Goal: Information Seeking & Learning: Learn about a topic

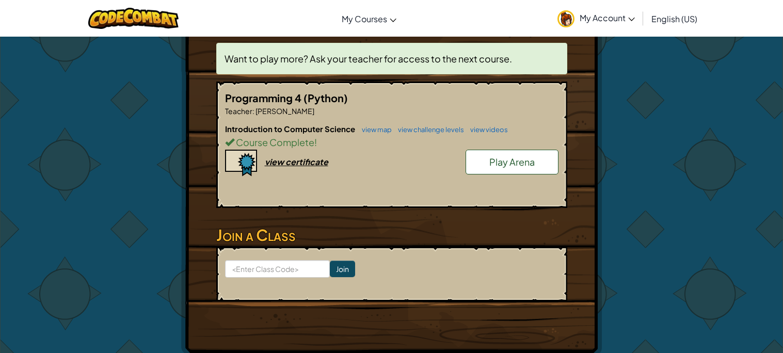
scroll to position [194, 0]
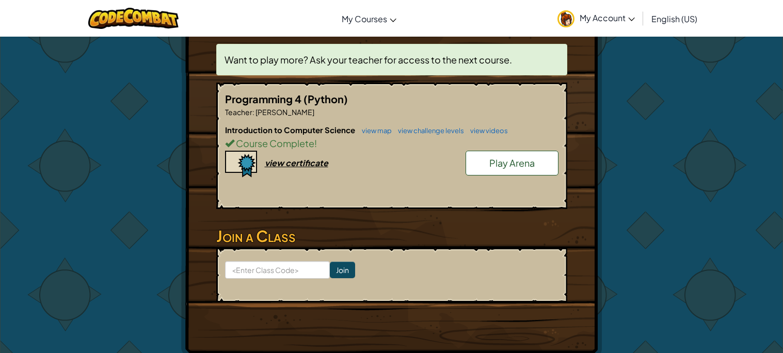
click at [495, 162] on span "Play Arena" at bounding box center [512, 163] width 45 height 12
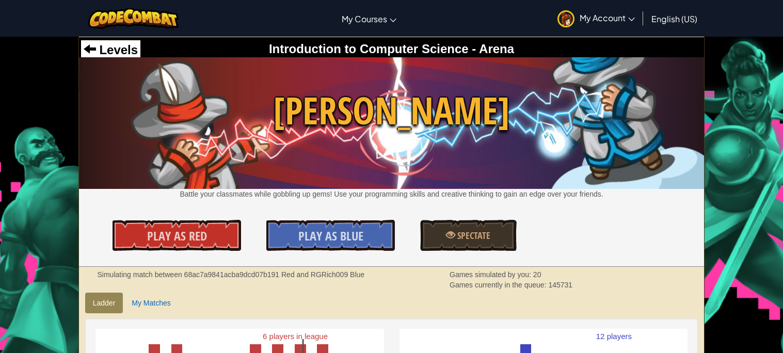
click at [154, 50] on div "Introduction to Computer Science - Arena" at bounding box center [392, 49] width 622 height 18
click at [139, 50] on div "Levels" at bounding box center [110, 50] width 59 height 20
click at [120, 54] on span "Levels" at bounding box center [117, 50] width 42 height 14
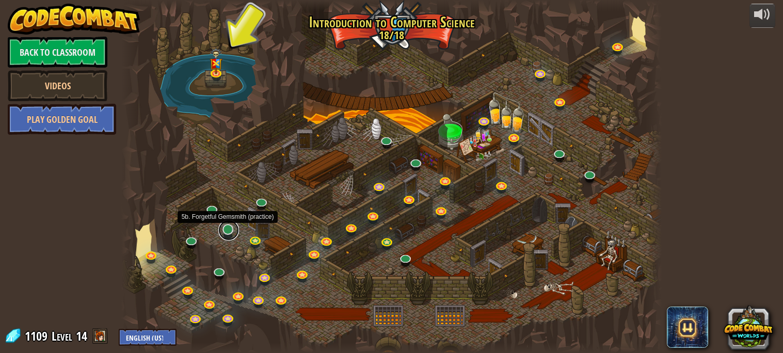
click at [228, 235] on link at bounding box center [228, 230] width 21 height 21
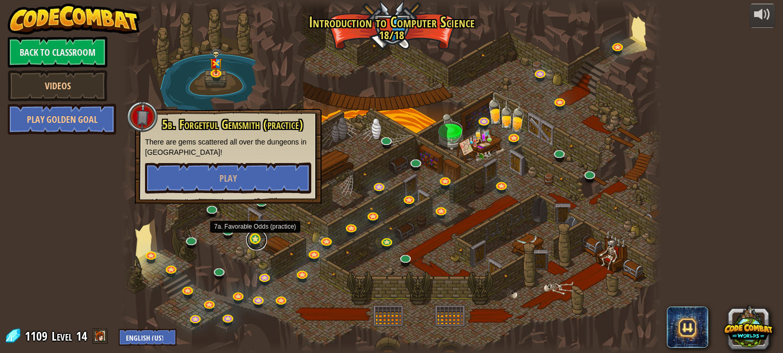
click at [251, 236] on link at bounding box center [256, 240] width 21 height 21
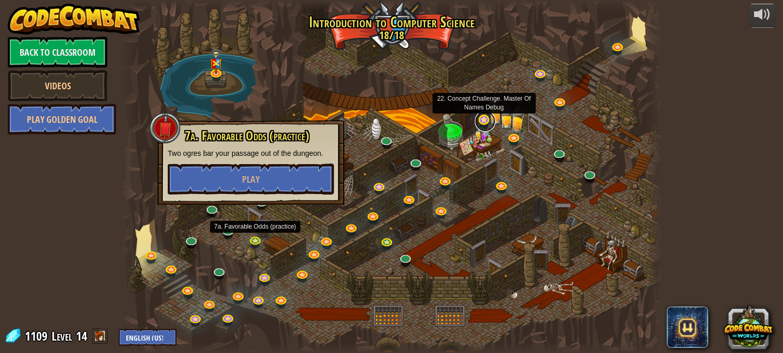
click at [484, 125] on link at bounding box center [485, 121] width 21 height 21
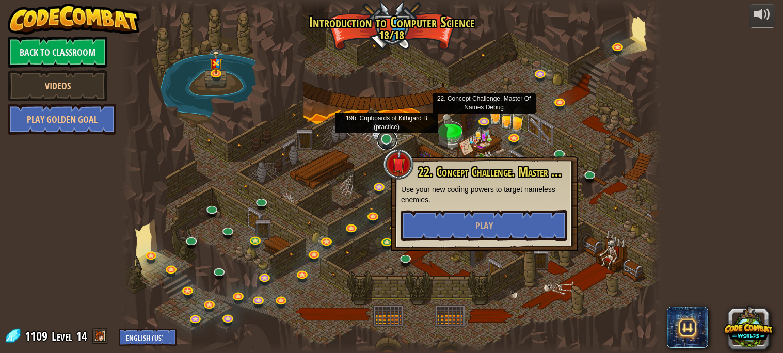
click at [389, 137] on link at bounding box center [387, 140] width 21 height 21
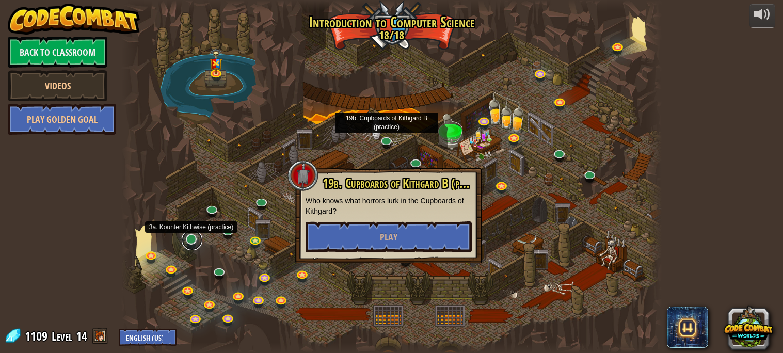
click at [192, 240] on link at bounding box center [192, 240] width 21 height 21
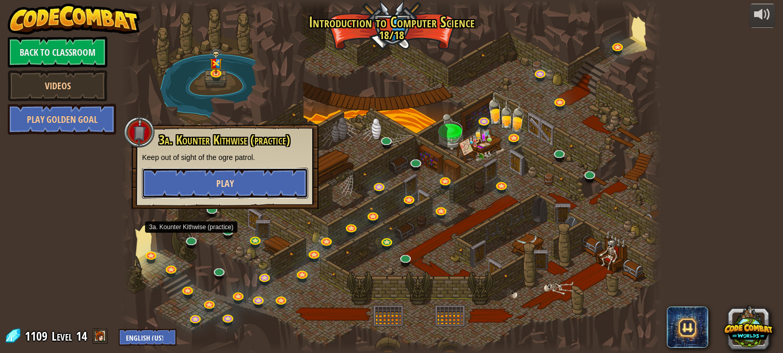
click at [244, 186] on button "Play" at bounding box center [225, 183] width 166 height 31
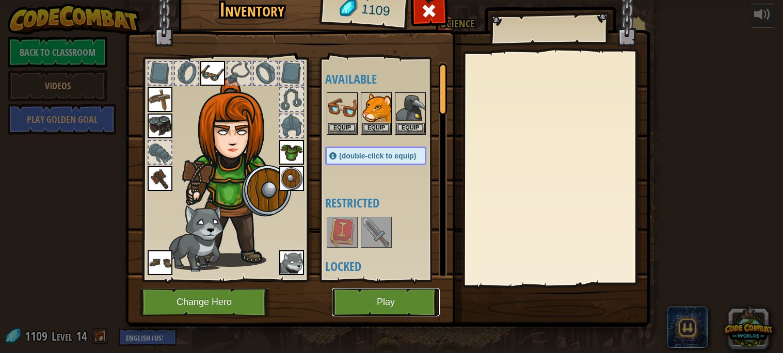
click at [372, 293] on button "Play" at bounding box center [386, 302] width 108 height 28
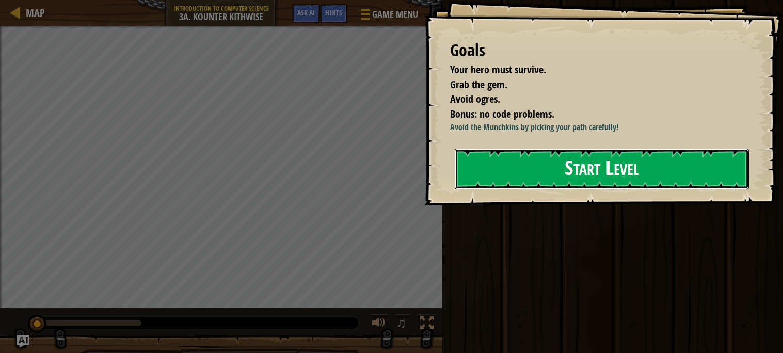
click at [474, 190] on button "Start Level" at bounding box center [602, 169] width 294 height 41
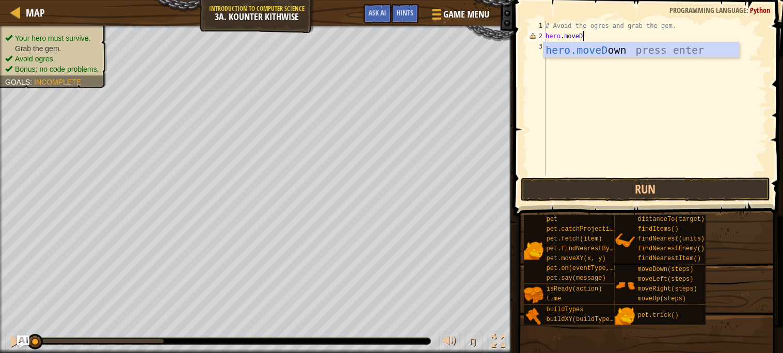
scroll to position [4, 3]
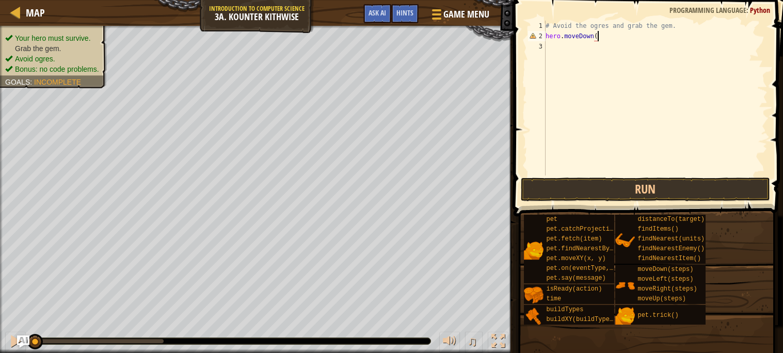
type textarea "hero.moveDown()"
type textarea "hero.moveRight(2)"
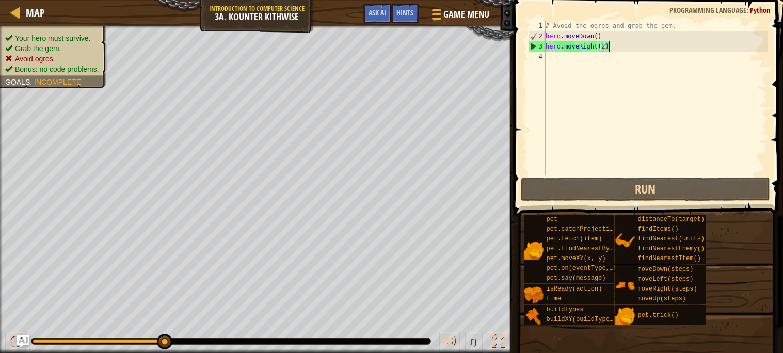
click at [606, 89] on div "# Avoid the ogres and grab the gem. hero . moveDown ( ) hero . moveRight ( 2 )" at bounding box center [656, 109] width 224 height 176
click at [621, 48] on div "# Avoid the ogres and grab the gem. hero . moveDown ( ) hero . moveRight ( 2 )" at bounding box center [656, 109] width 224 height 176
click at [597, 36] on div "# Avoid the ogres and grab the gem. hero . moveDown ( ) hero . moveRight ( 2 )" at bounding box center [656, 109] width 224 height 176
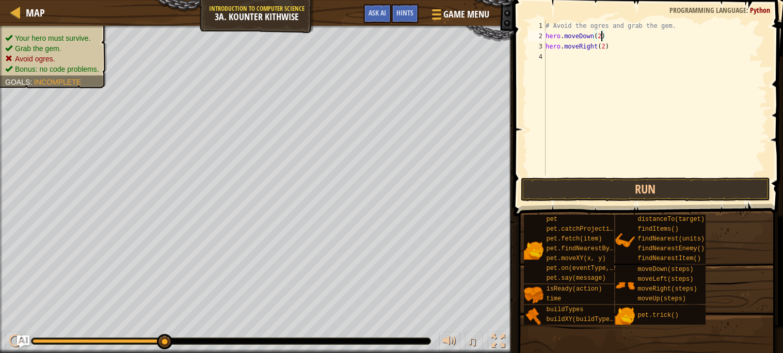
click at [605, 49] on div "# Avoid the ogres and grab the gem. hero . moveDown ( 2 ) hero . moveRight ( 2 )" at bounding box center [656, 109] width 224 height 176
click at [609, 42] on div "# Avoid the ogres and grab the gem. hero . moveDown ( 2 ) hero . moveRight ( 2 )" at bounding box center [656, 109] width 224 height 176
click at [608, 36] on div "# Avoid the ogres and grab the gem. hero . moveDown ( 2 ) hero . moveRight ( 2 )" at bounding box center [656, 109] width 224 height 176
type textarea "hero.moveDown(2)"
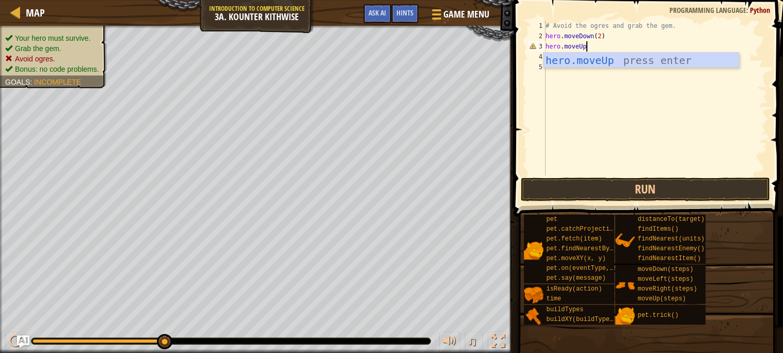
scroll to position [4, 3]
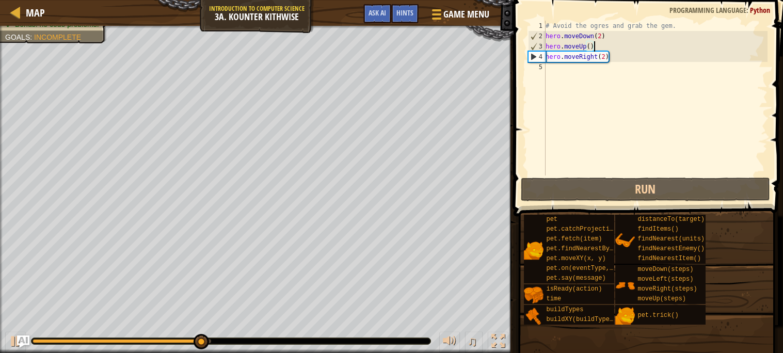
click at [604, 55] on div "# Avoid the ogres and grab the gem. hero . moveDown ( 2 ) hero . moveUp ( ) her…" at bounding box center [656, 109] width 224 height 176
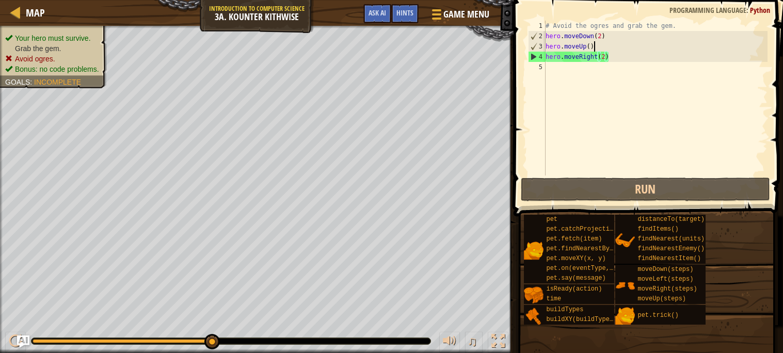
click at [602, 45] on div "# Avoid the ogres and grab the gem. hero . moveDown ( 2 ) hero . moveUp ( ) her…" at bounding box center [656, 109] width 224 height 176
type textarea "hero"
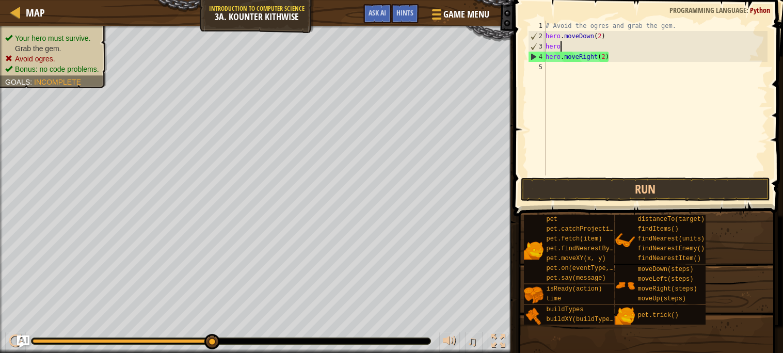
scroll to position [4, 0]
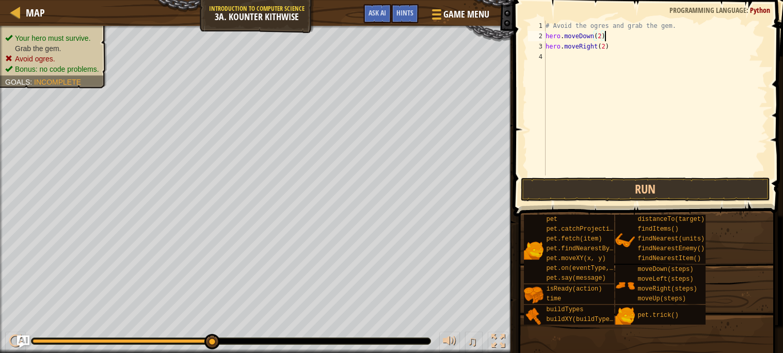
click at [606, 49] on div "# Avoid the ogres and grab the gem. hero . moveDown ( 2 ) hero . moveRight ( 2 )" at bounding box center [656, 109] width 224 height 176
type textarea "hero.moveRight(1)"
click at [614, 50] on div "# Avoid the ogres and grab the gem. hero . moveDown ( 2 ) hero . moveRight ( 1 )" at bounding box center [656, 109] width 224 height 176
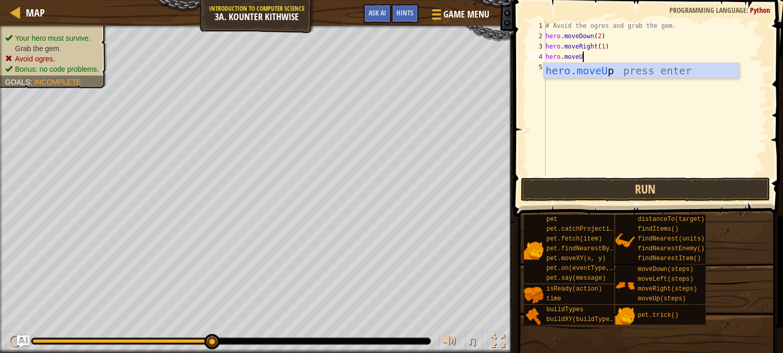
scroll to position [4, 3]
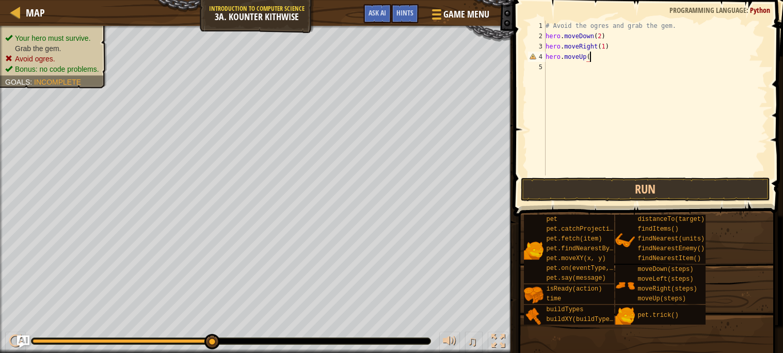
type textarea "hero.moveUp()"
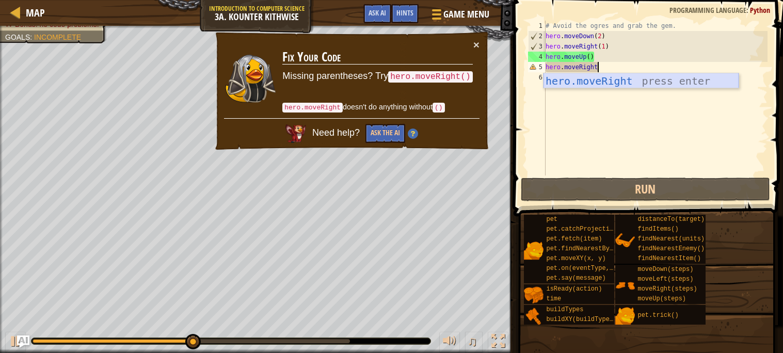
scroll to position [4, 4]
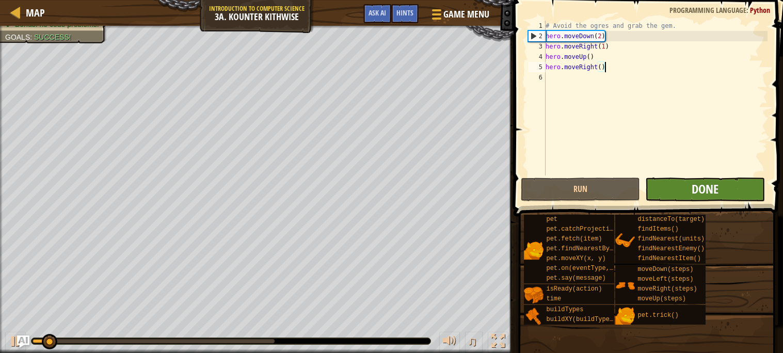
type textarea "hero.moveRight()"
click at [696, 193] on span "Done" at bounding box center [705, 189] width 27 height 17
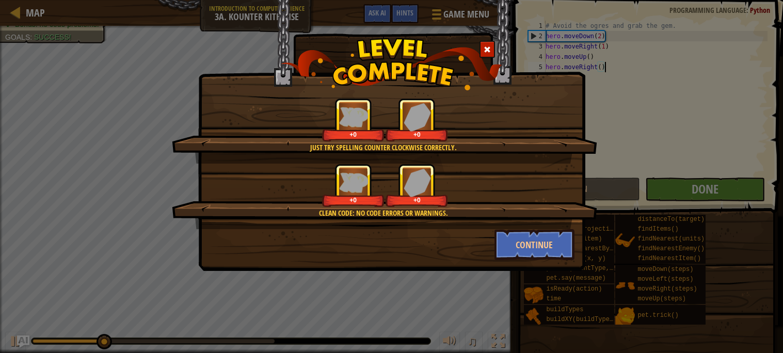
click at [550, 179] on div "+0 +0" at bounding box center [385, 185] width 401 height 43
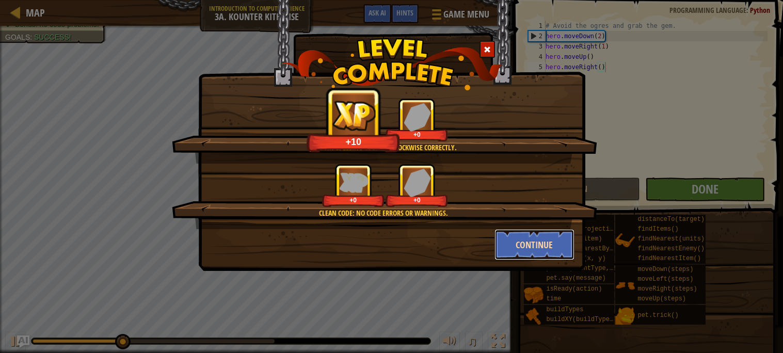
click at [499, 249] on button "Continue" at bounding box center [535, 244] width 80 height 31
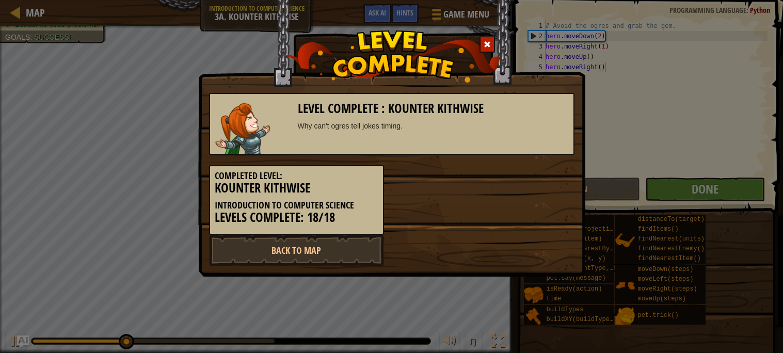
click at [509, 251] on div "Back to Map" at bounding box center [391, 250] width 381 height 31
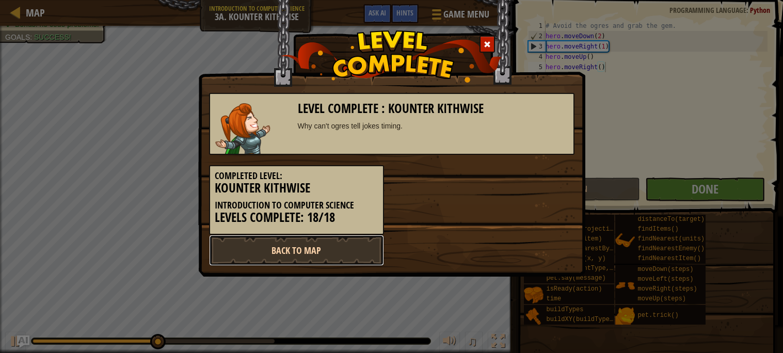
click at [320, 246] on link "Back to Map" at bounding box center [296, 250] width 175 height 31
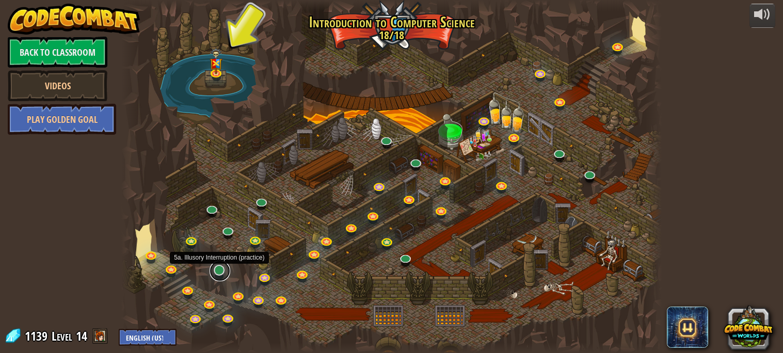
click at [219, 273] on link at bounding box center [220, 271] width 21 height 21
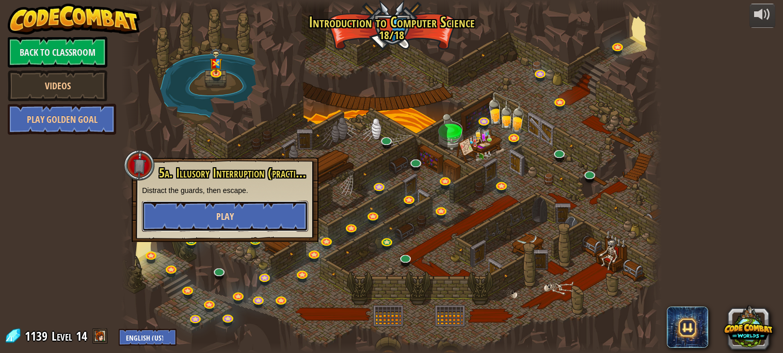
click at [232, 222] on span "Play" at bounding box center [225, 216] width 18 height 13
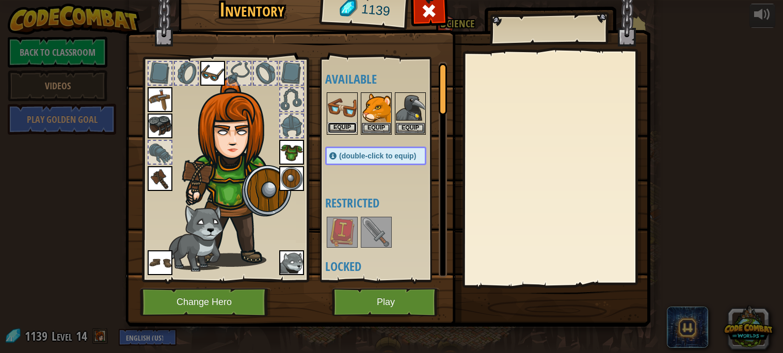
click at [341, 131] on button "Equip" at bounding box center [342, 127] width 29 height 11
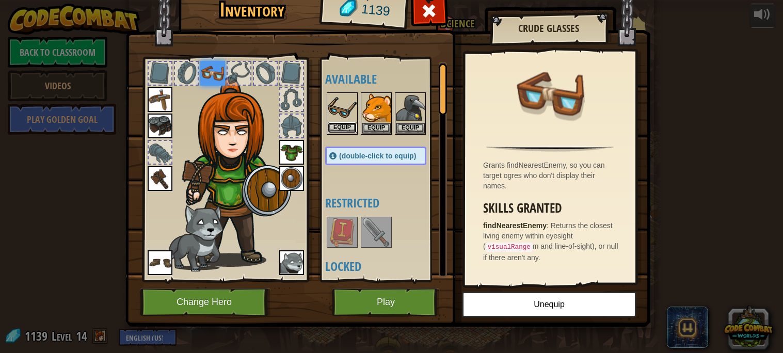
click at [345, 130] on button "Equip" at bounding box center [342, 127] width 29 height 11
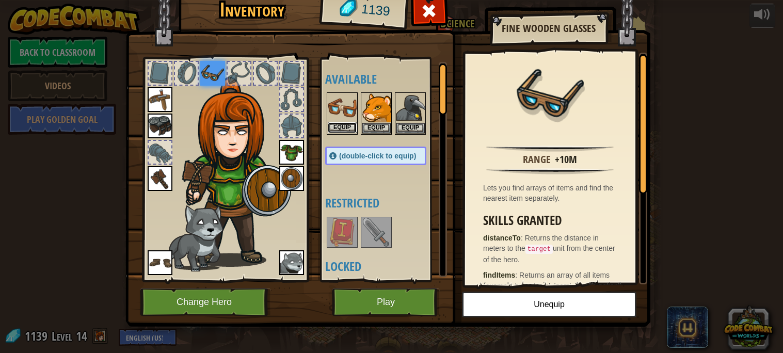
click at [345, 130] on button "Equip" at bounding box center [342, 127] width 29 height 11
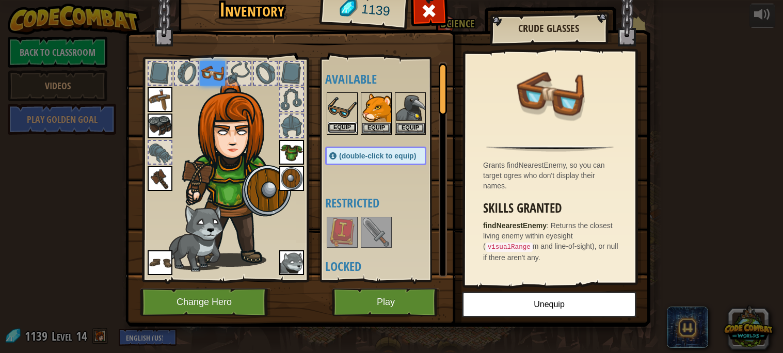
click at [345, 130] on button "Equip" at bounding box center [342, 127] width 29 height 11
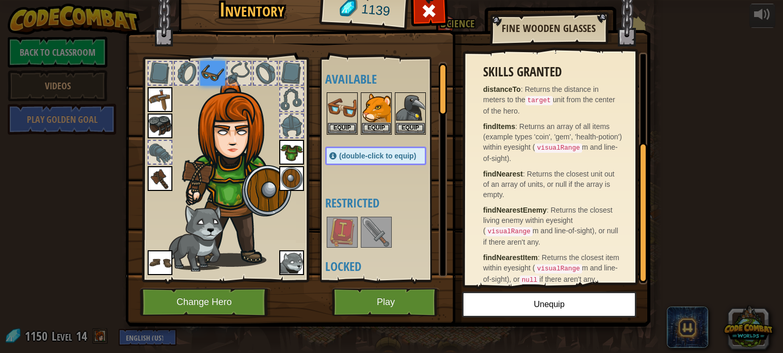
scroll to position [158, 0]
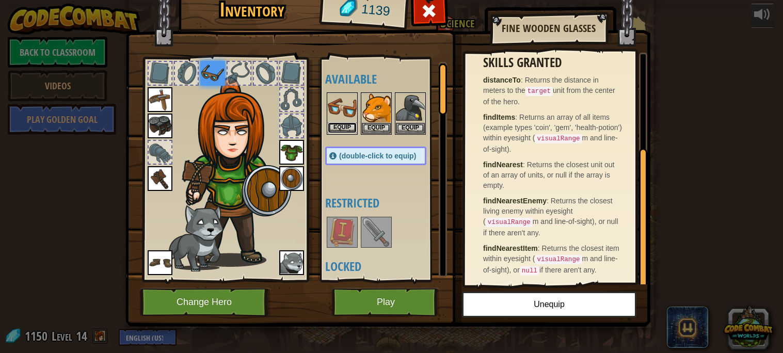
click at [345, 125] on button "Equip" at bounding box center [342, 127] width 29 height 11
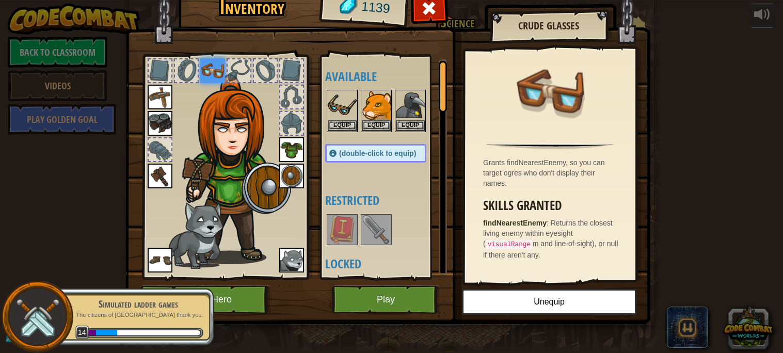
scroll to position [2, 0]
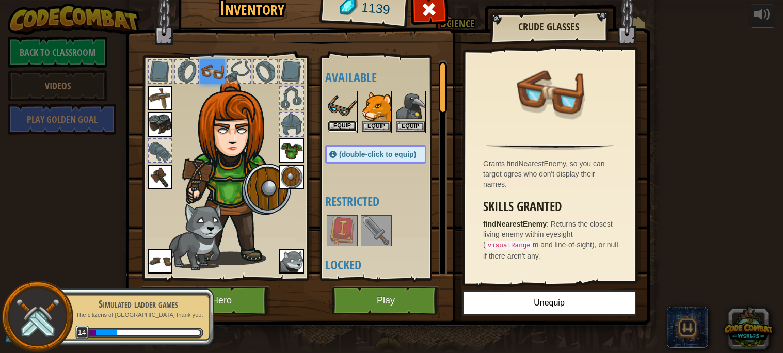
click at [336, 125] on button "Equip" at bounding box center [342, 126] width 29 height 11
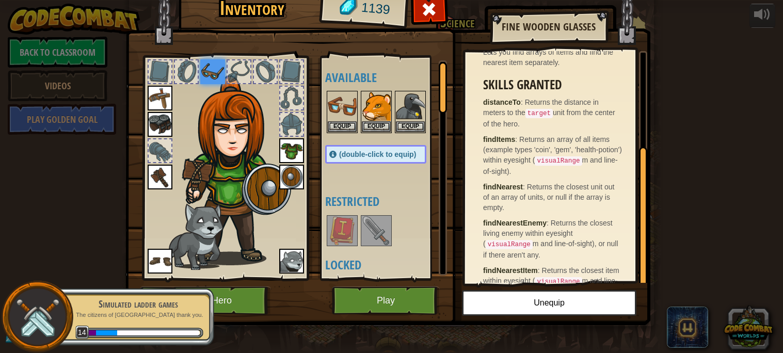
scroll to position [158, 0]
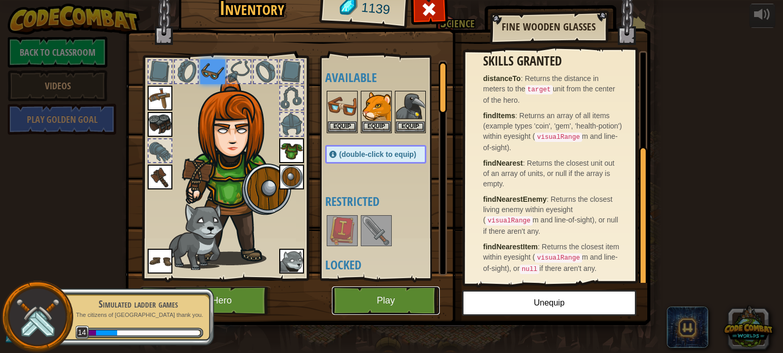
click at [397, 289] on button "Play" at bounding box center [386, 301] width 108 height 28
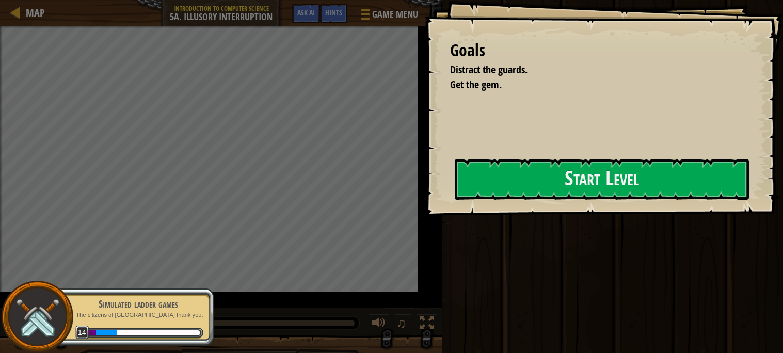
click at [438, 176] on div "Goals Distract the guards. Get the gem. Start Level Error loading from server. …" at bounding box center [603, 108] width 359 height 216
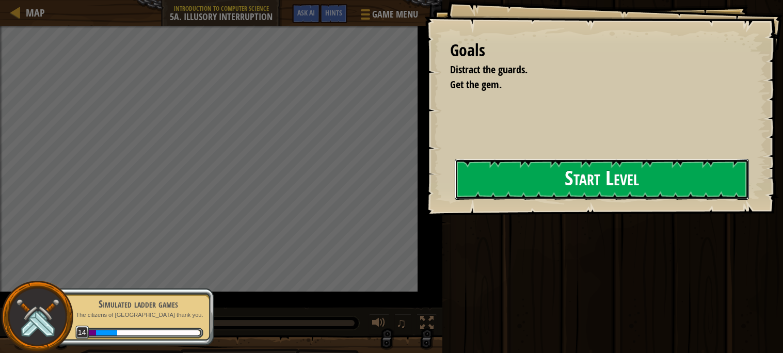
click at [495, 181] on button "Start Level" at bounding box center [602, 179] width 294 height 41
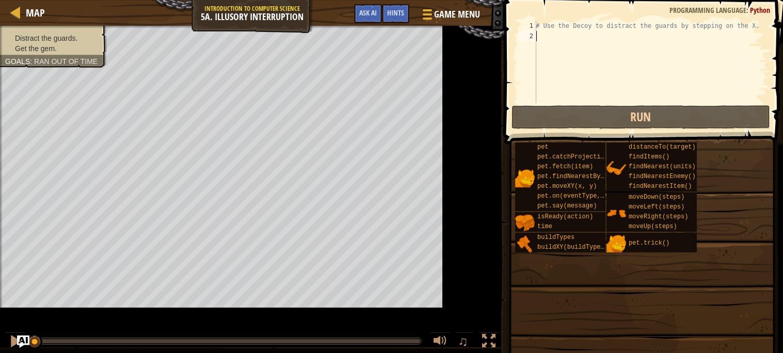
click at [543, 76] on div "# Use the Decoy to distract the guards by stepping on the X." at bounding box center [682, 72] width 296 height 103
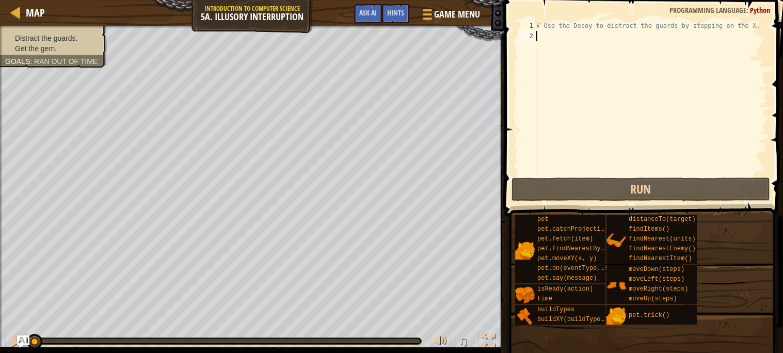
click at [544, 64] on div "# Use the Decoy to distract the guards by stepping on the X." at bounding box center [650, 109] width 233 height 176
click at [544, 55] on div "# Use the Decoy to distract the guards by stepping on the X." at bounding box center [650, 109] width 233 height 176
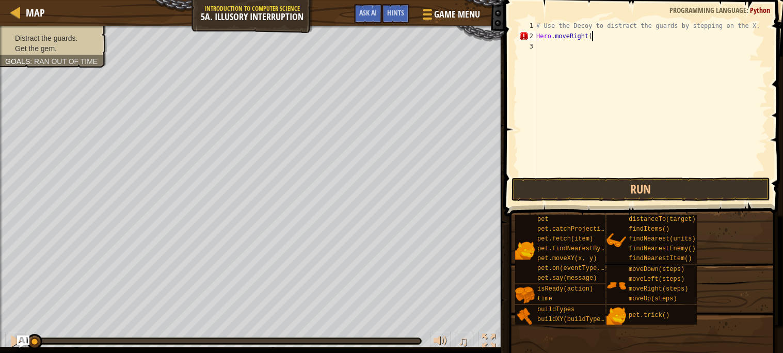
scroll to position [4, 4]
type textarea "Hero.moveRight()"
type textarea "hero.moveDown(2)"
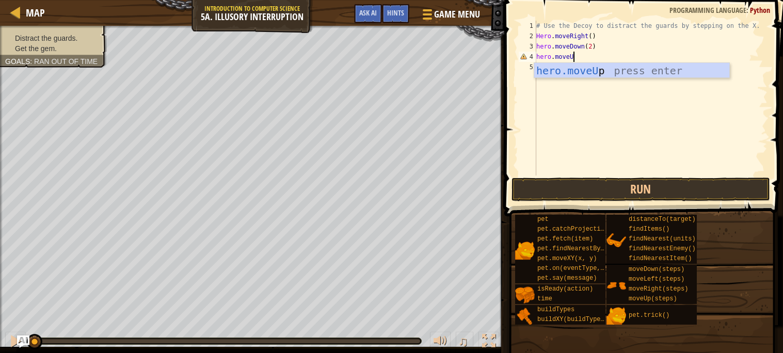
scroll to position [4, 3]
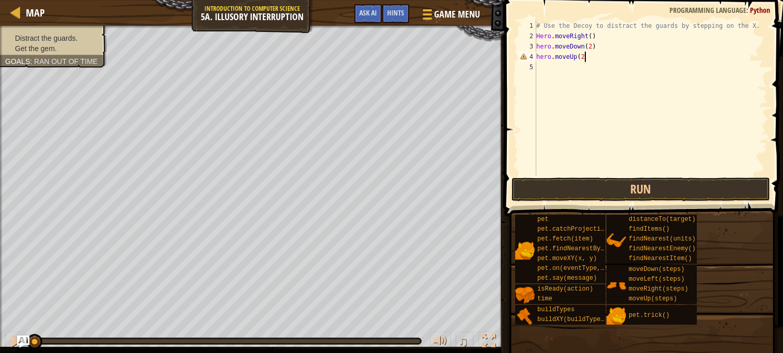
type textarea "hero.moveUp(2)"
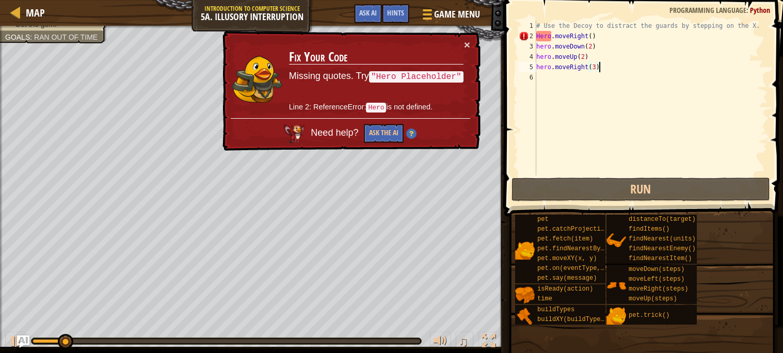
click at [538, 36] on div "# Use the Decoy to distract the guards by stepping on the X. Hero . moveRight (…" at bounding box center [650, 109] width 233 height 176
click at [540, 37] on div "# Use the Decoy to distract the guards by stepping on the X. Hero . moveRight (…" at bounding box center [650, 109] width 233 height 176
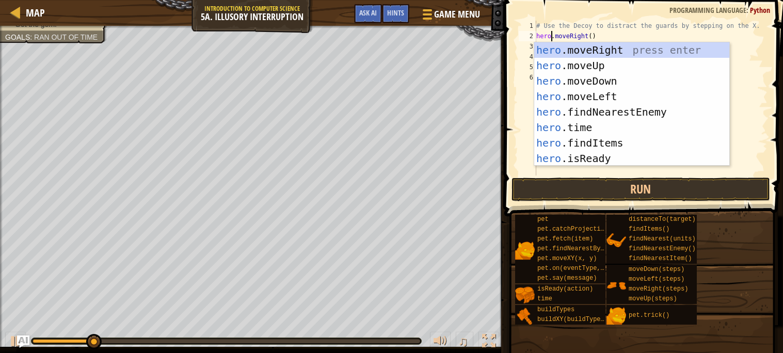
scroll to position [4, 2]
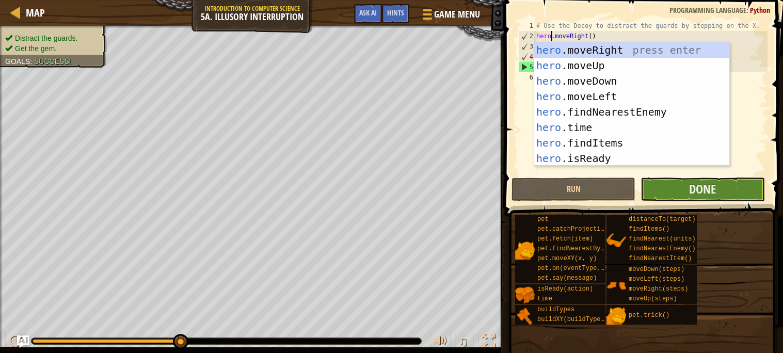
type textarea "hero.moveRight()"
click at [650, 183] on button "Done" at bounding box center [703, 190] width 124 height 24
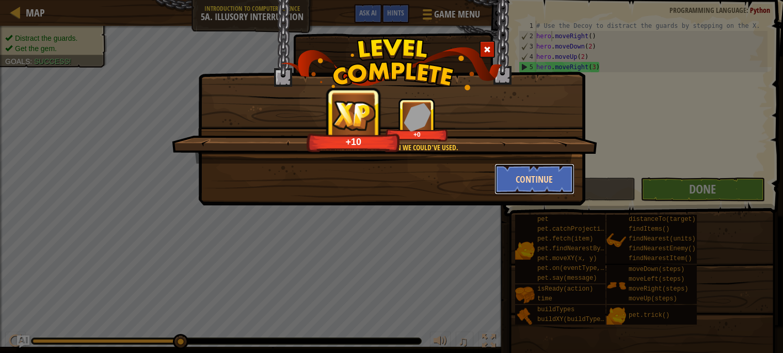
click at [529, 184] on button "Continue" at bounding box center [535, 179] width 80 height 31
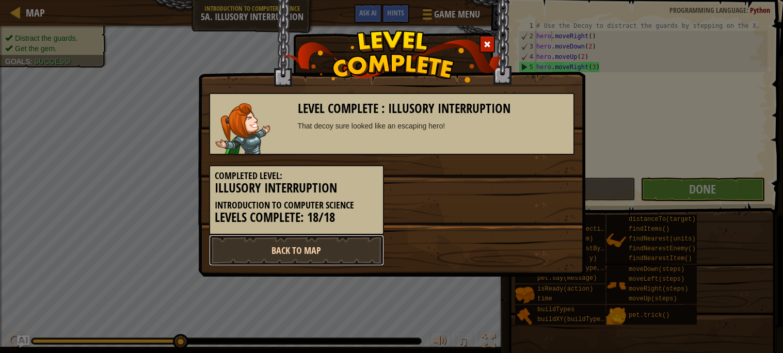
click at [316, 249] on link "Back to Map" at bounding box center [296, 250] width 175 height 31
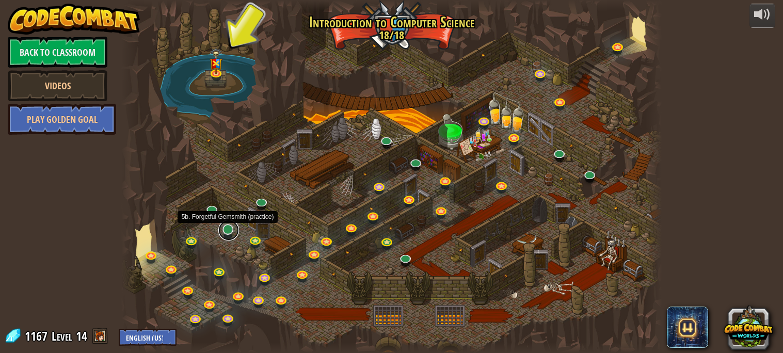
click at [223, 232] on link at bounding box center [228, 230] width 21 height 21
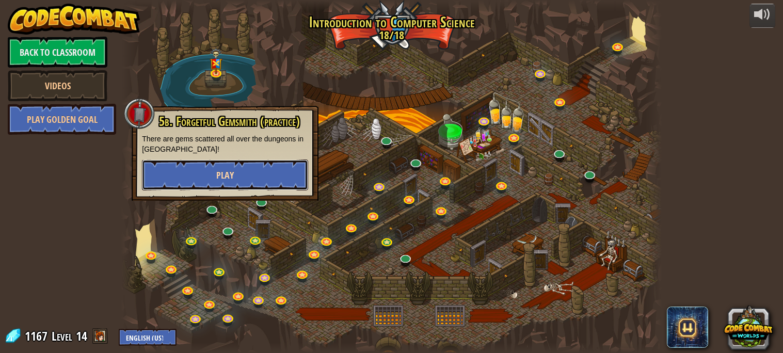
click at [249, 180] on button "Play" at bounding box center [225, 175] width 166 height 31
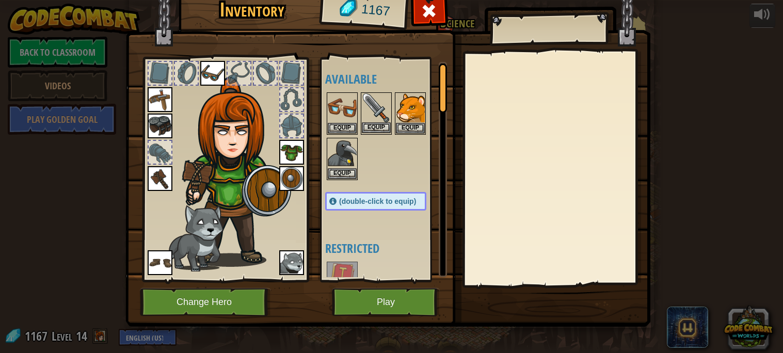
click at [377, 98] on img at bounding box center [376, 107] width 29 height 29
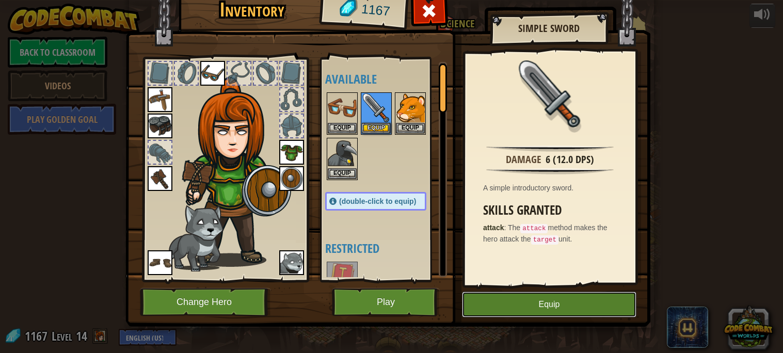
click at [500, 295] on button "Equip" at bounding box center [549, 305] width 175 height 26
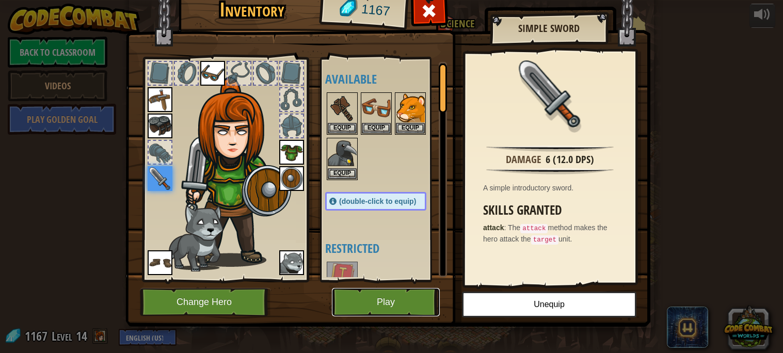
click at [399, 294] on button "Play" at bounding box center [386, 302] width 108 height 28
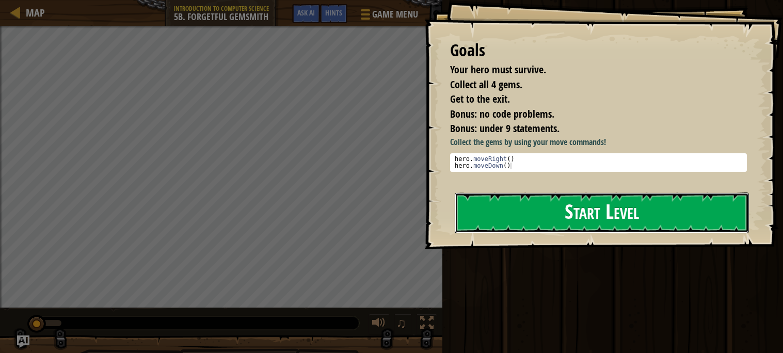
click at [501, 233] on button "Start Level" at bounding box center [602, 213] width 294 height 41
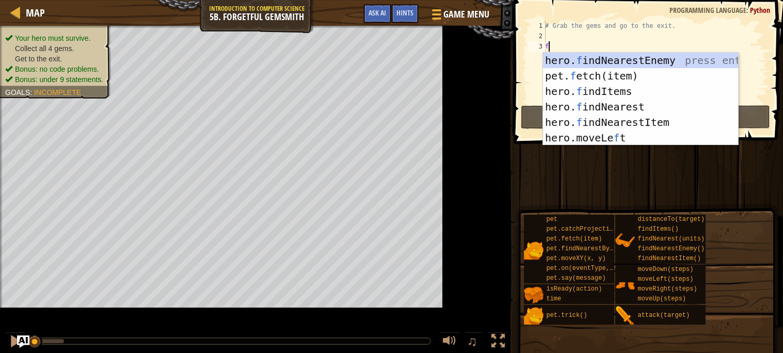
scroll to position [4, 0]
type textarea "fr"
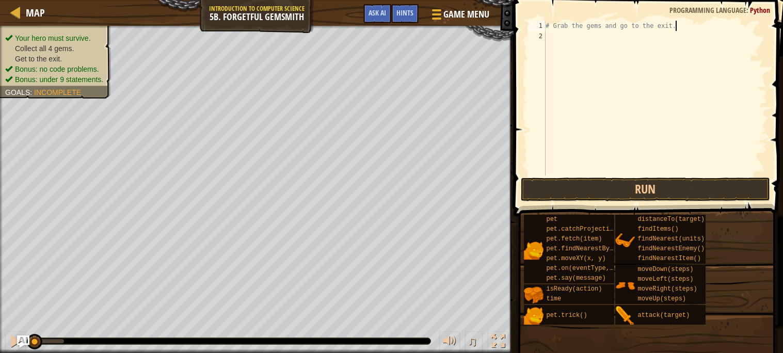
type textarea "# Grab the gems and go to the exit.r"
type textarea "r"
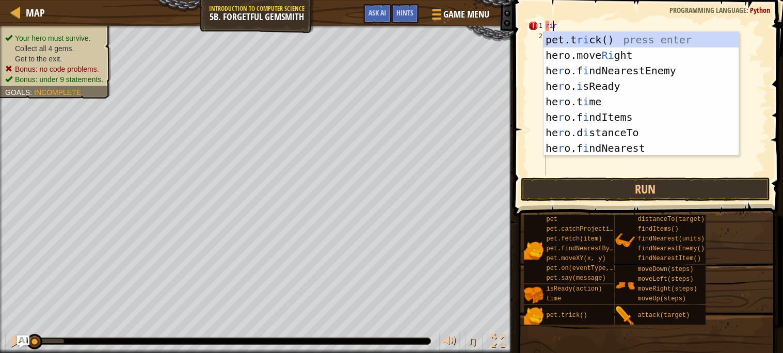
type textarea "r"
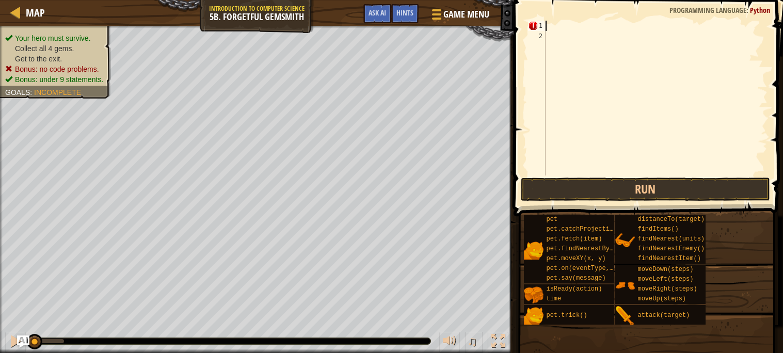
type textarea "ri"
type textarea "pet"
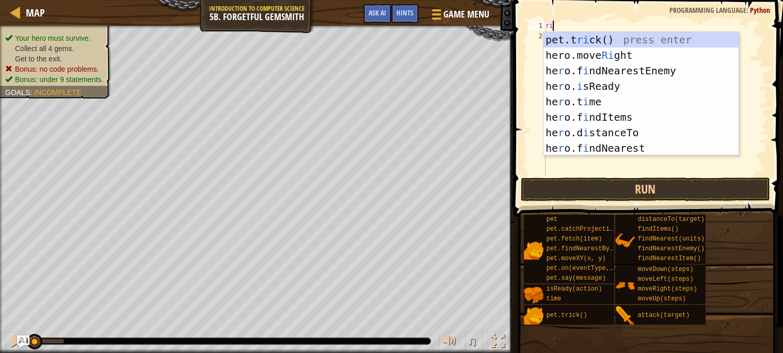
type textarea "rig"
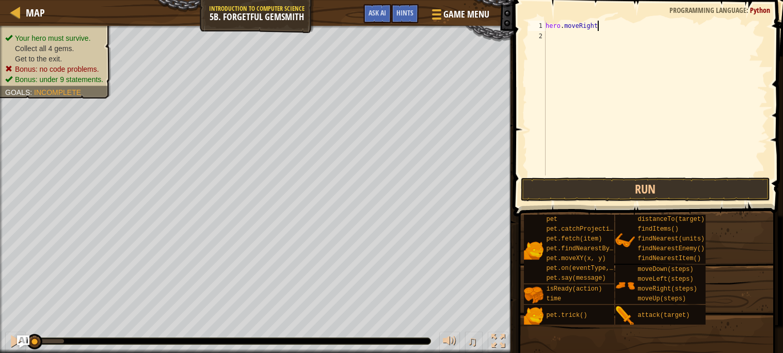
type textarea "hero"
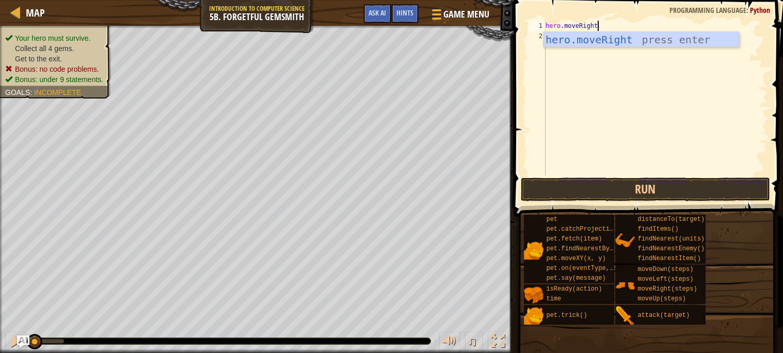
scroll to position [4, 4]
type textarea "hero.moveRight()"
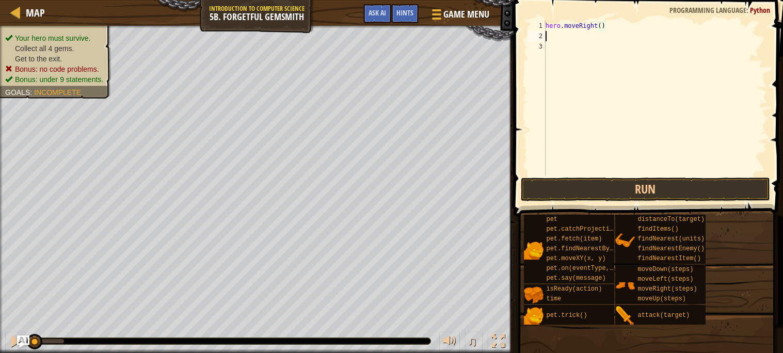
scroll to position [4, 0]
type textarea "hero.moveDown()"
type textarea "hero.moveRight(2)"
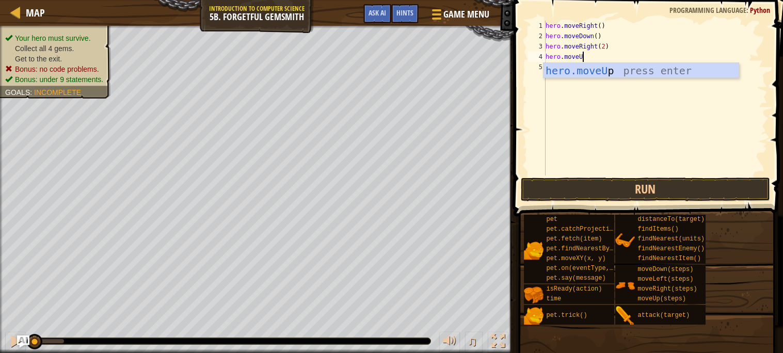
scroll to position [4, 3]
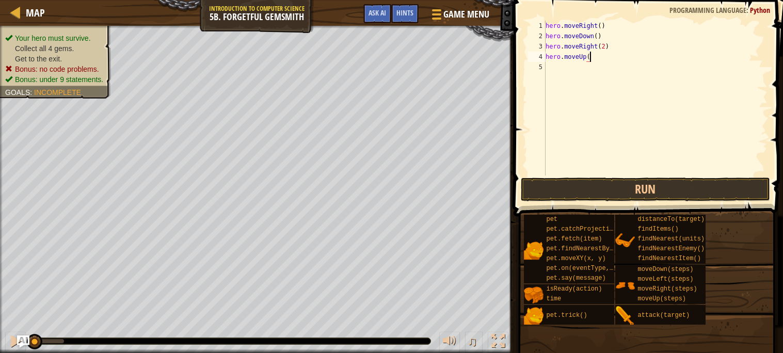
type textarea "hero.moveUp()"
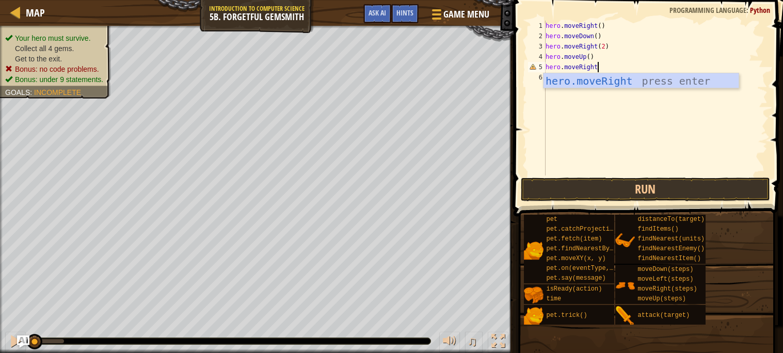
scroll to position [4, 4]
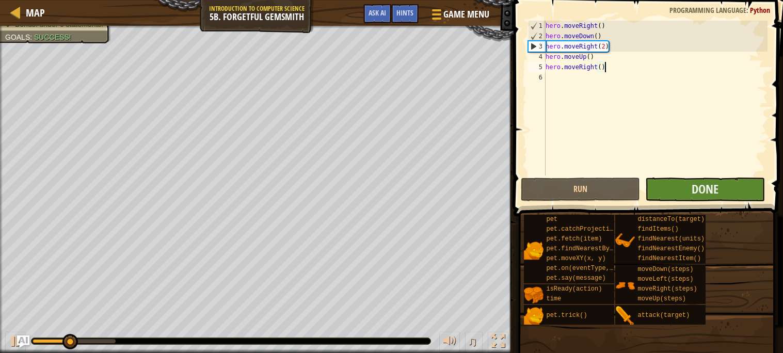
type textarea "hero.moveRight()"
click at [684, 190] on button "Done" at bounding box center [705, 190] width 120 height 24
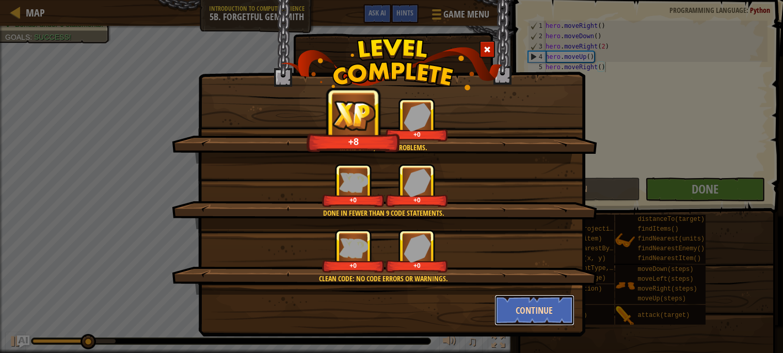
click at [522, 312] on button "Continue" at bounding box center [535, 310] width 80 height 31
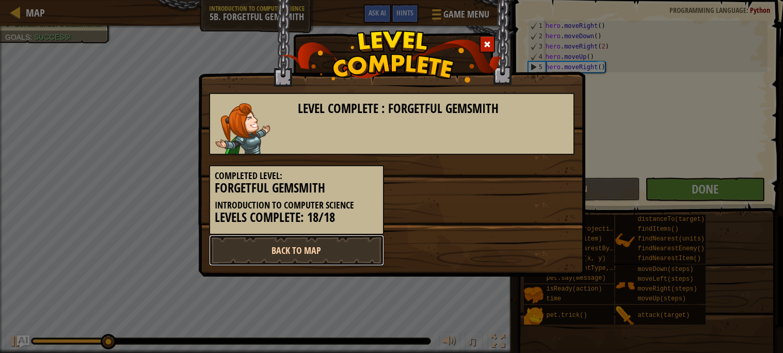
click at [319, 255] on link "Back to Map" at bounding box center [296, 250] width 175 height 31
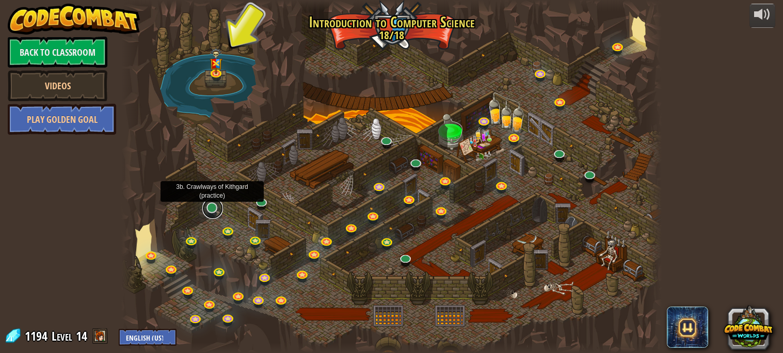
click at [207, 211] on link at bounding box center [212, 208] width 21 height 21
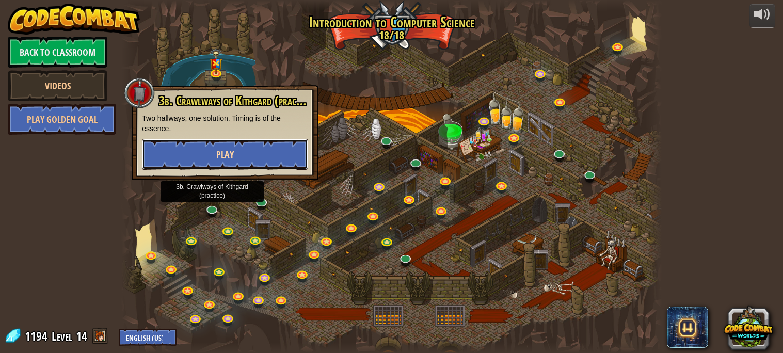
click at [237, 151] on button "Play" at bounding box center [225, 154] width 166 height 31
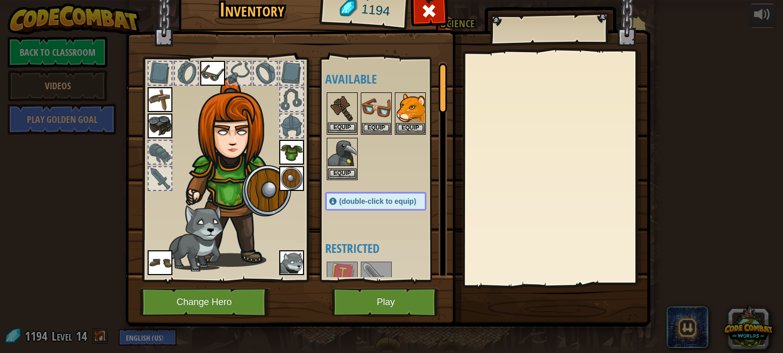
click at [345, 119] on img at bounding box center [342, 107] width 29 height 29
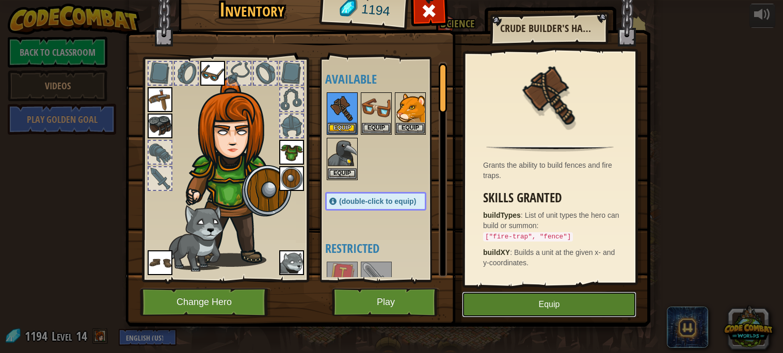
click at [492, 312] on button "Equip" at bounding box center [549, 305] width 175 height 26
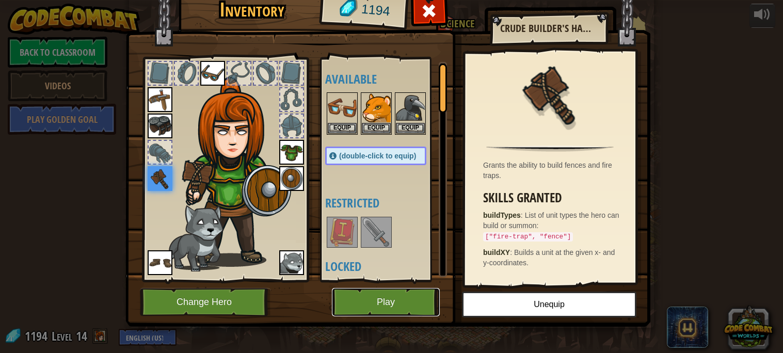
click at [400, 313] on button "Play" at bounding box center [386, 302] width 108 height 28
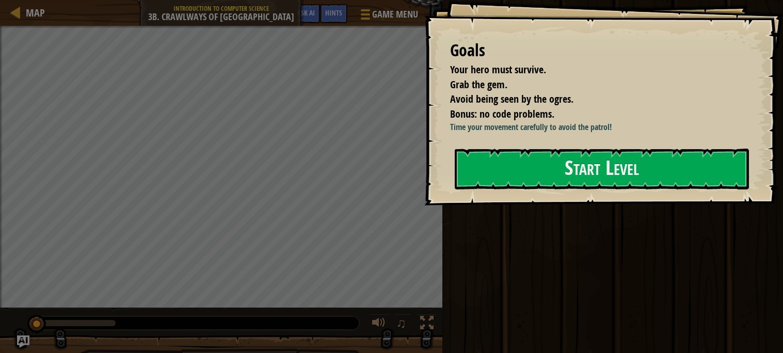
click at [609, 351] on div "Run Submit Done" at bounding box center [611, 176] width 344 height 353
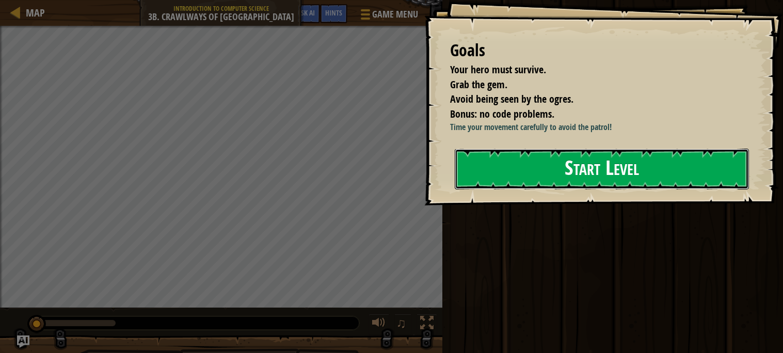
click at [546, 185] on button "Start Level" at bounding box center [602, 169] width 294 height 41
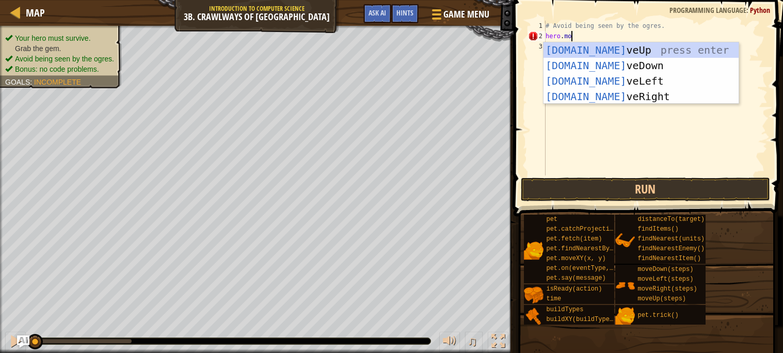
scroll to position [4, 2]
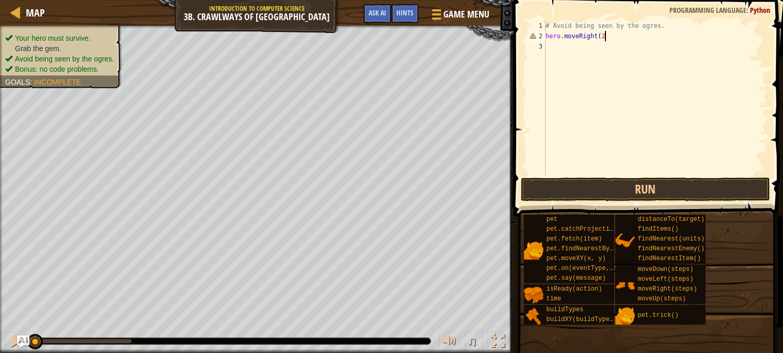
type textarea "hero.moveRight(2)"
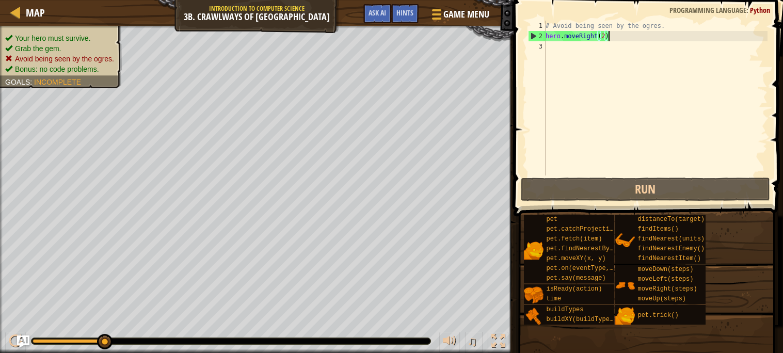
click at [625, 53] on div "# Avoid being seen by the ogres. hero . moveRight ( 2 )" at bounding box center [656, 109] width 224 height 176
click at [610, 33] on div "# Avoid being seen by the ogres. hero . moveRight ( 2 )" at bounding box center [656, 109] width 224 height 176
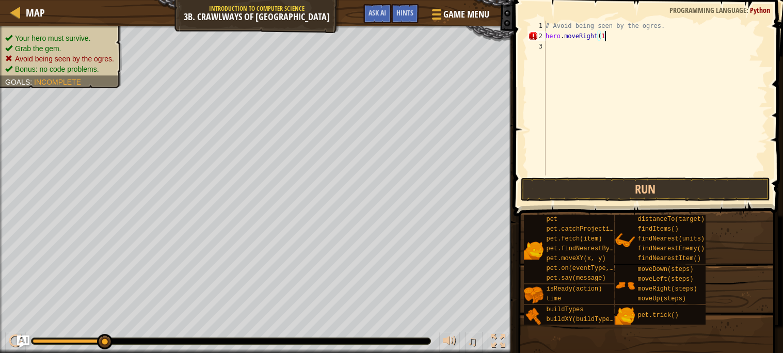
scroll to position [4, 4]
type textarea "hero.moveRight()"
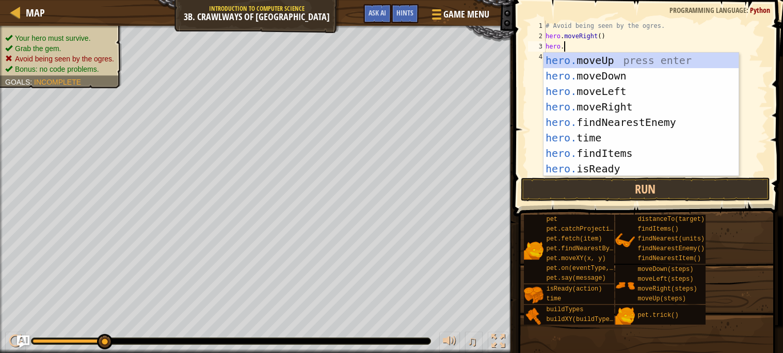
scroll to position [4, 2]
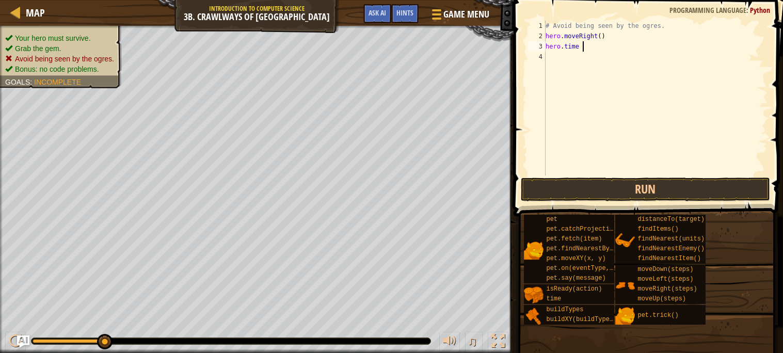
type textarea "hero.time"
type textarea "h"
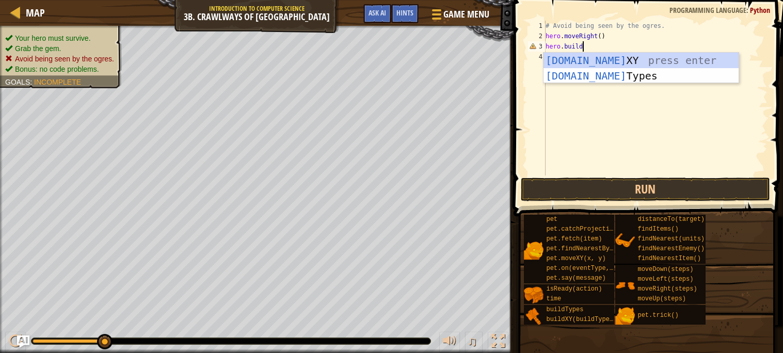
scroll to position [4, 3]
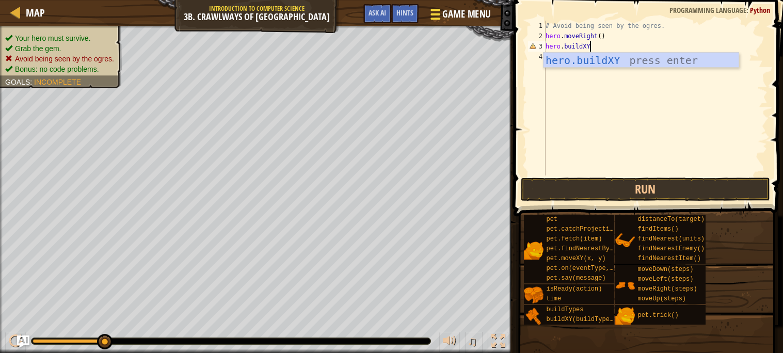
click at [437, 13] on span at bounding box center [436, 14] width 10 height 2
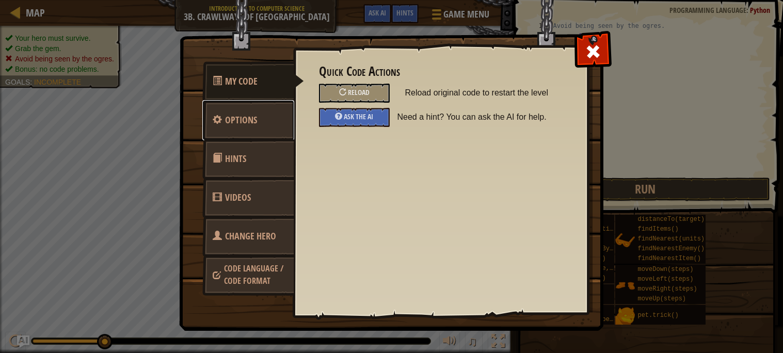
click at [278, 116] on link "Options" at bounding box center [248, 120] width 92 height 40
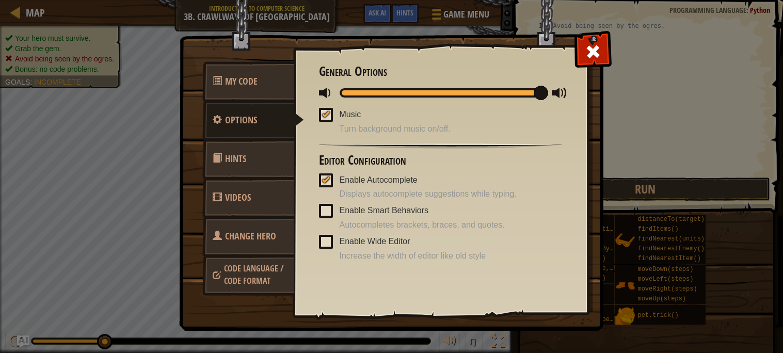
click at [216, 159] on span at bounding box center [217, 157] width 9 height 9
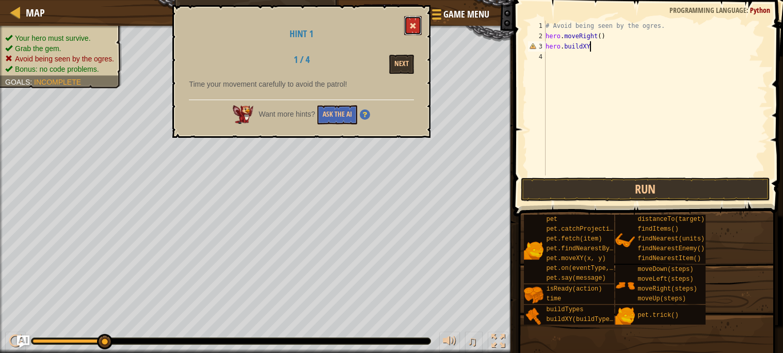
click at [409, 27] on button at bounding box center [413, 25] width 18 height 19
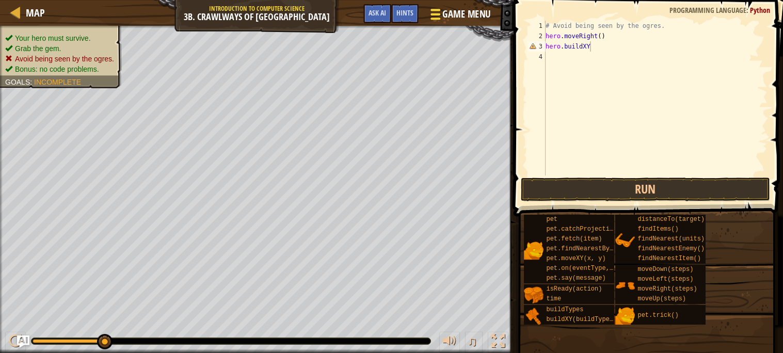
click at [448, 19] on span "Game Menu" at bounding box center [467, 14] width 48 height 14
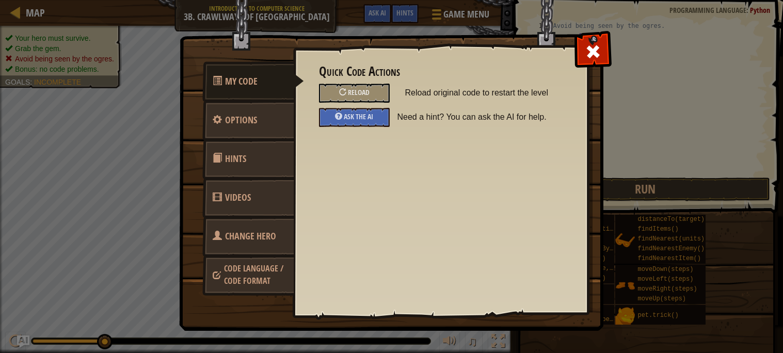
click at [259, 269] on span "Code Language / Code Format" at bounding box center [253, 275] width 59 height 24
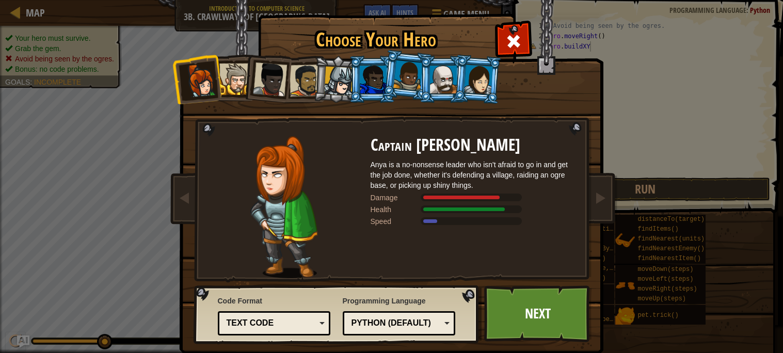
click at [364, 319] on div "Python (Default)" at bounding box center [396, 324] width 89 height 12
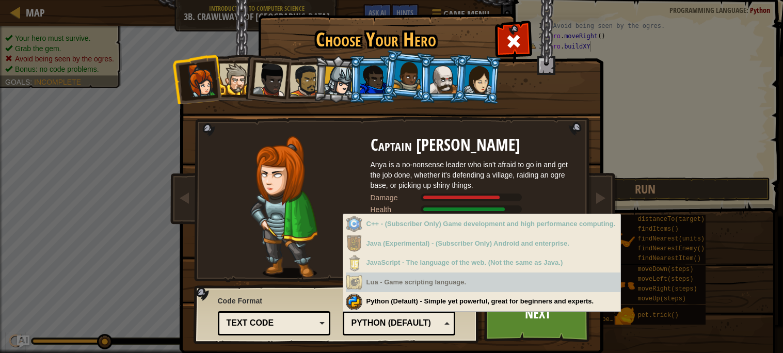
click at [402, 280] on div "Lua - Game scripting language." at bounding box center [483, 283] width 275 height 20
click at [287, 329] on div "Code Format Text code Blocks and code Blocks Blocks (Icons) Text code Blocks - …" at bounding box center [336, 314] width 279 height 53
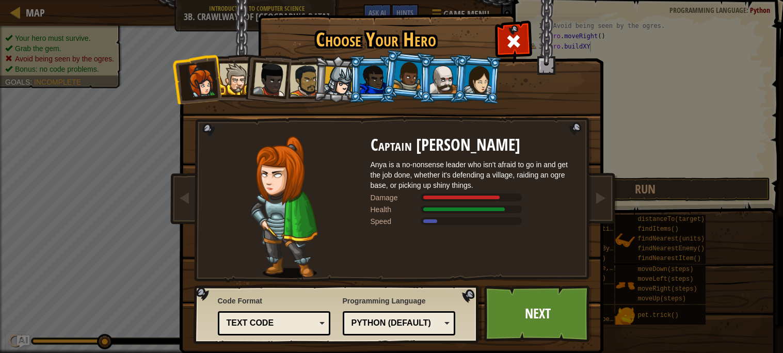
click at [290, 326] on div "Text code" at bounding box center [271, 324] width 89 height 12
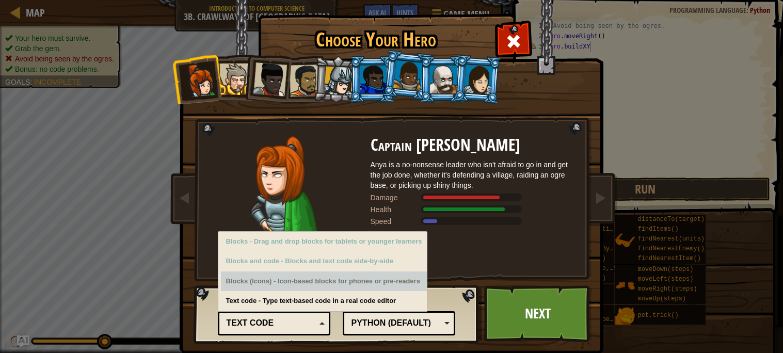
click at [307, 285] on div "Blocks (Icons) - Icon-based blocks for phones or pre-readers" at bounding box center [324, 282] width 207 height 20
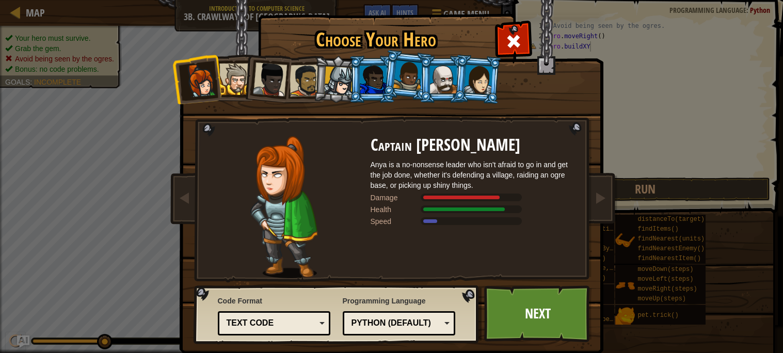
click at [314, 337] on div "Code Format Text code Blocks and code Blocks Blocks (Icons) Text code Blocks - …" at bounding box center [336, 314] width 279 height 53
click at [523, 39] on div at bounding box center [513, 40] width 33 height 33
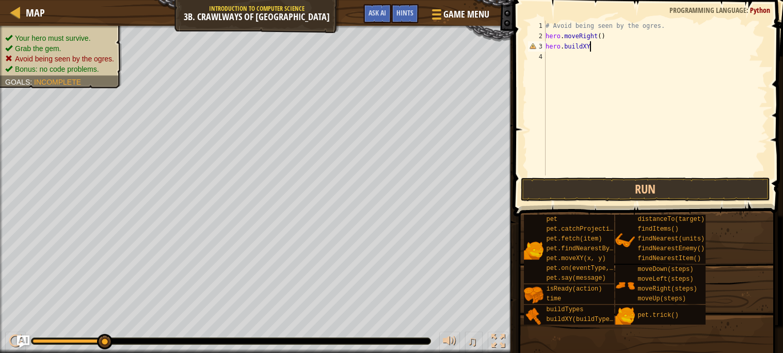
click at [596, 45] on div "# Avoid being seen by the ogres. hero . moveRight ( ) hero . buildXY" at bounding box center [656, 109] width 224 height 176
type textarea "hero"
click at [565, 74] on div "# Avoid being seen by the ogres. hero . moveRight ( ) hero" at bounding box center [656, 109] width 224 height 176
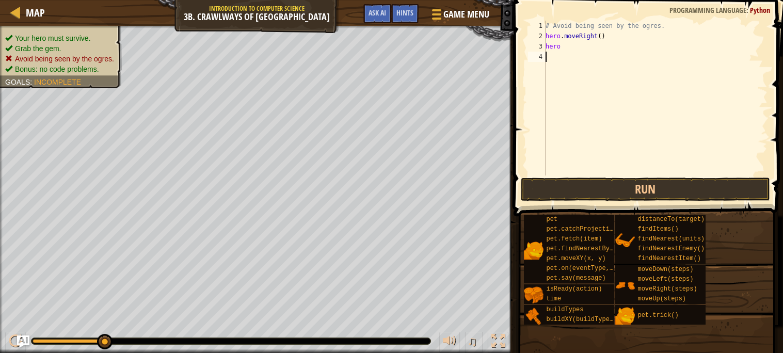
type textarea "."
click at [578, 57] on div "# Avoid being seen by the ogres. hero . moveRight ( ) hero" at bounding box center [656, 109] width 224 height 176
click at [578, 50] on div "# Avoid being seen by the ogres. hero . moveRight ( ) hero" at bounding box center [656, 109] width 224 height 176
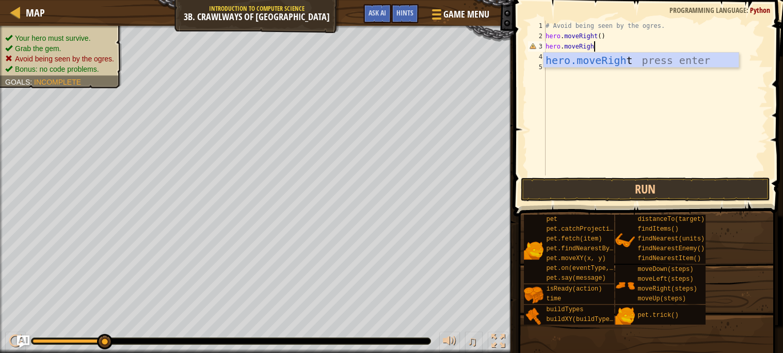
scroll to position [4, 3]
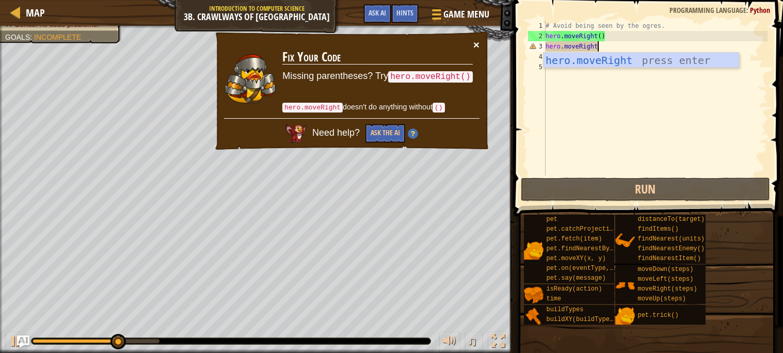
click at [476, 45] on button "×" at bounding box center [477, 44] width 6 height 11
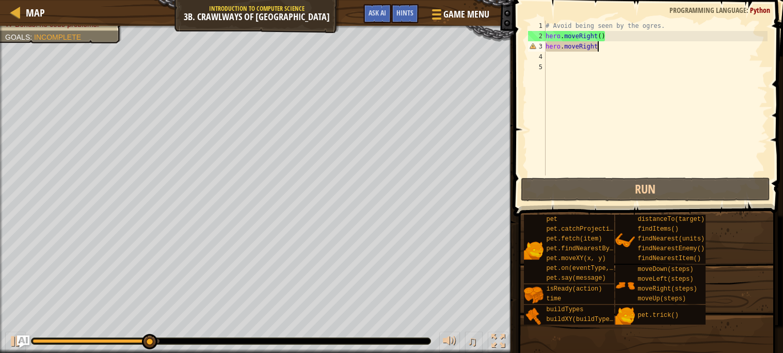
click at [583, 45] on div "# Avoid being seen by the ogres. hero . moveRight ( ) hero . moveRight" at bounding box center [656, 109] width 224 height 176
click at [599, 44] on div "# Avoid being seen by the ogres. hero . moveRight ( ) hero . moveRight" at bounding box center [656, 109] width 224 height 176
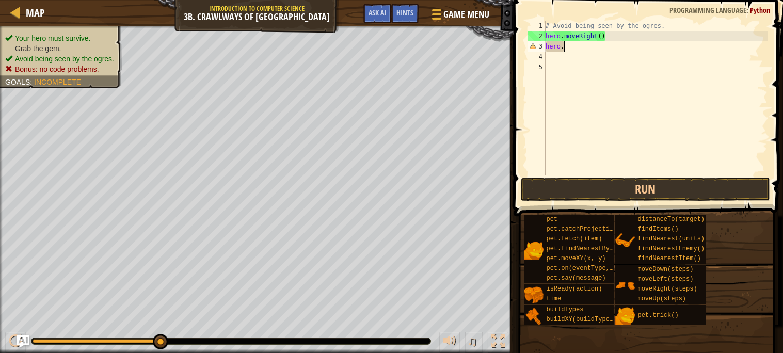
type textarea "hero"
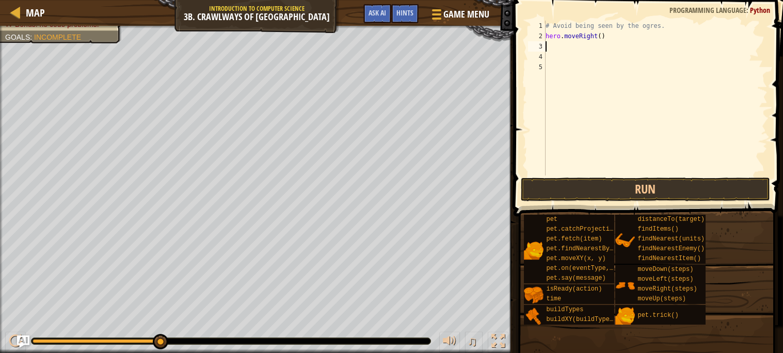
click at [614, 49] on div "# Avoid being seen by the ogres. hero . moveRight ( )" at bounding box center [656, 109] width 224 height 176
click at [593, 51] on div "# Avoid being seen by the ogres. hero . moveRight ( )" at bounding box center [656, 109] width 224 height 176
click at [601, 37] on div "# Avoid being seen by the ogres. hero . moveRight ( ) i" at bounding box center [656, 109] width 224 height 176
click at [586, 45] on div "# Avoid being seen by the ogres. hero . moveRight ( 2 ) i" at bounding box center [656, 109] width 224 height 176
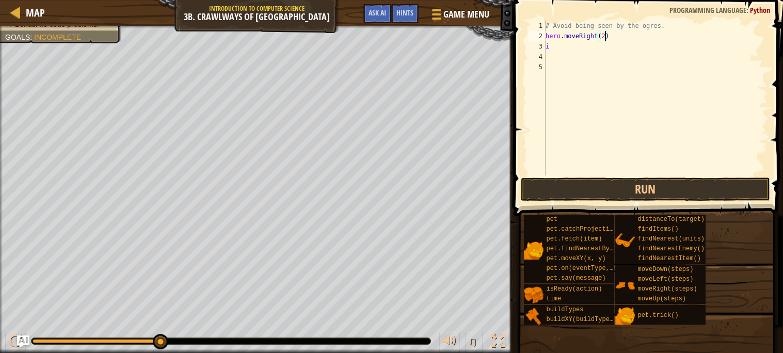
type textarea "i"
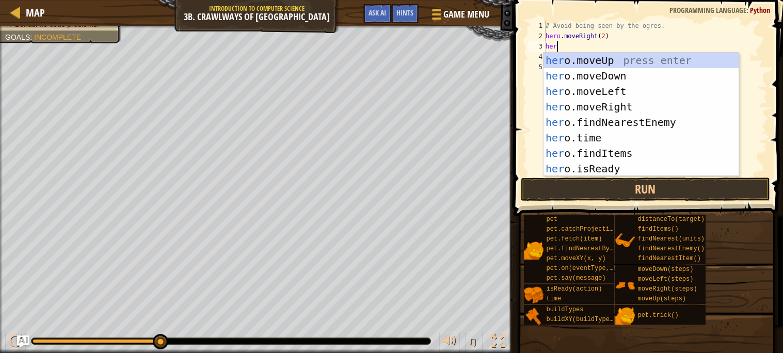
scroll to position [4, 1]
click at [604, 33] on div "# Avoid being seen by the ogres. hero . moveRight ( 2 ) hero" at bounding box center [656, 109] width 224 height 176
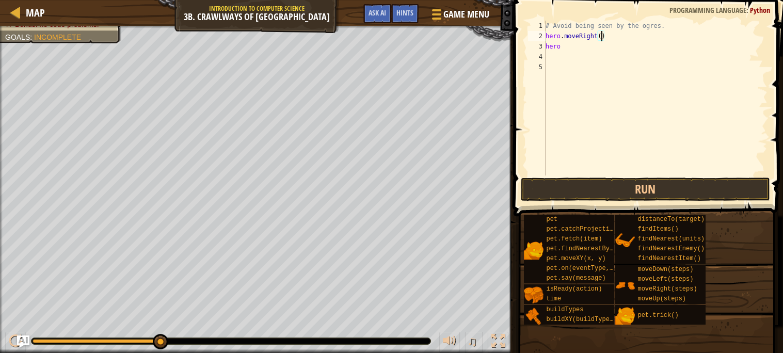
scroll to position [4, 4]
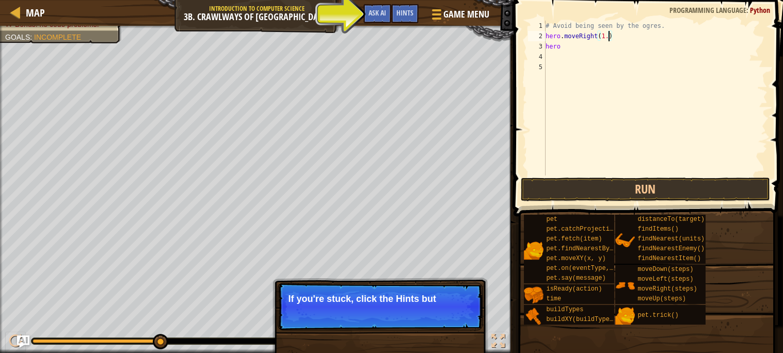
type textarea "hero.moveRight(1.5)"
click at [550, 55] on div "# Avoid being seen by the ogres. hero . moveRight ( 1.5 ) hero" at bounding box center [656, 109] width 224 height 176
click at [568, 50] on div "# Avoid being seen by the ogres. hero . moveRight ( 1.5 ) hero" at bounding box center [656, 109] width 224 height 176
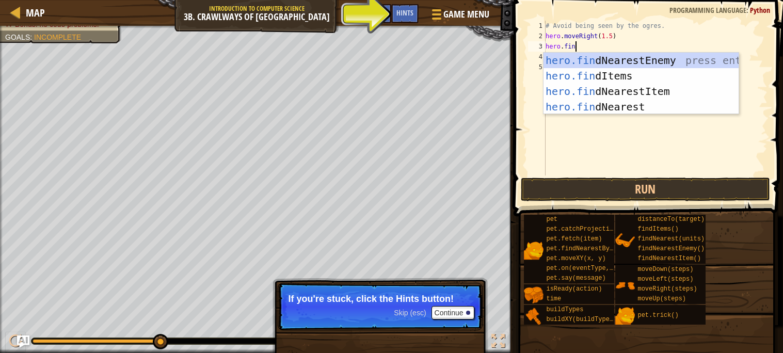
scroll to position [4, 2]
type textarea "hero.find"
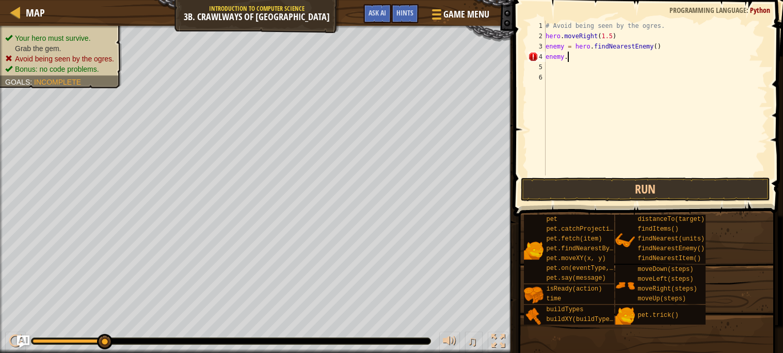
scroll to position [4, 1]
type textarea "enemy"
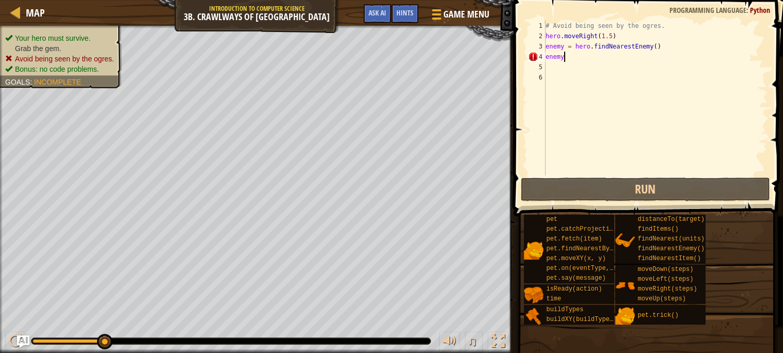
scroll to position [4, 0]
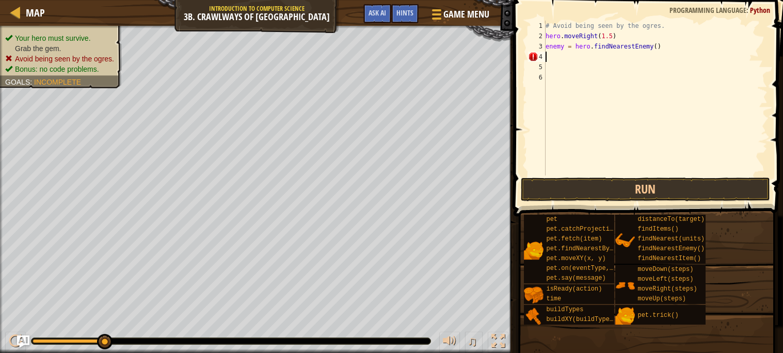
type textarea "b"
type textarea "buil"
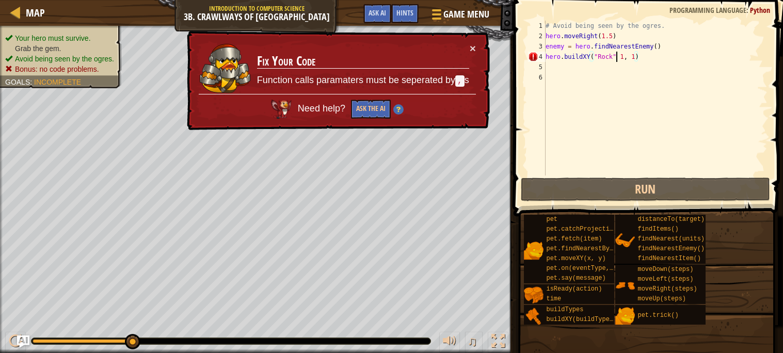
click at [616, 57] on div "# Avoid being seen by the ogres. hero . moveRight ( 1.5 ) enemy = hero . findNe…" at bounding box center [656, 109] width 224 height 176
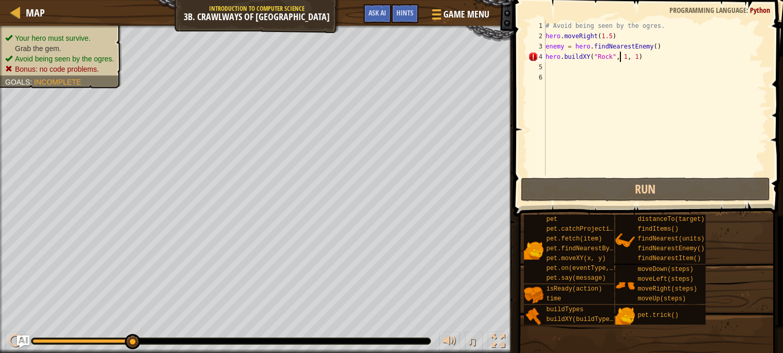
scroll to position [4, 6]
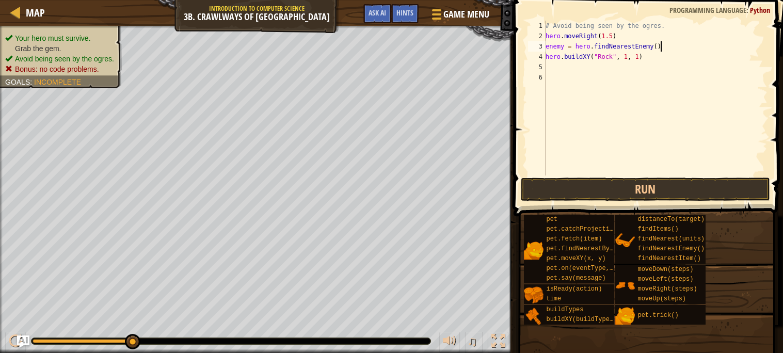
click at [663, 44] on div "# Avoid being seen by the ogres. hero . moveRight ( 1.5 ) enemy = hero . findNe…" at bounding box center [656, 109] width 224 height 176
type textarea "enemy"
type textarea "hero"
type textarea "#"
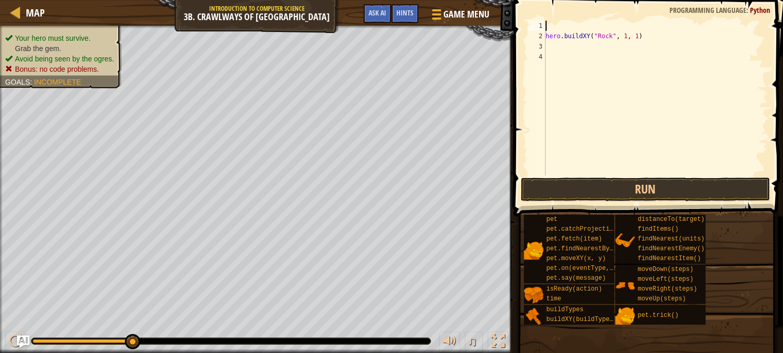
type textarea "hero.buildXY("Rock", 1, 1)"
